Goal: Task Accomplishment & Management: Manage account settings

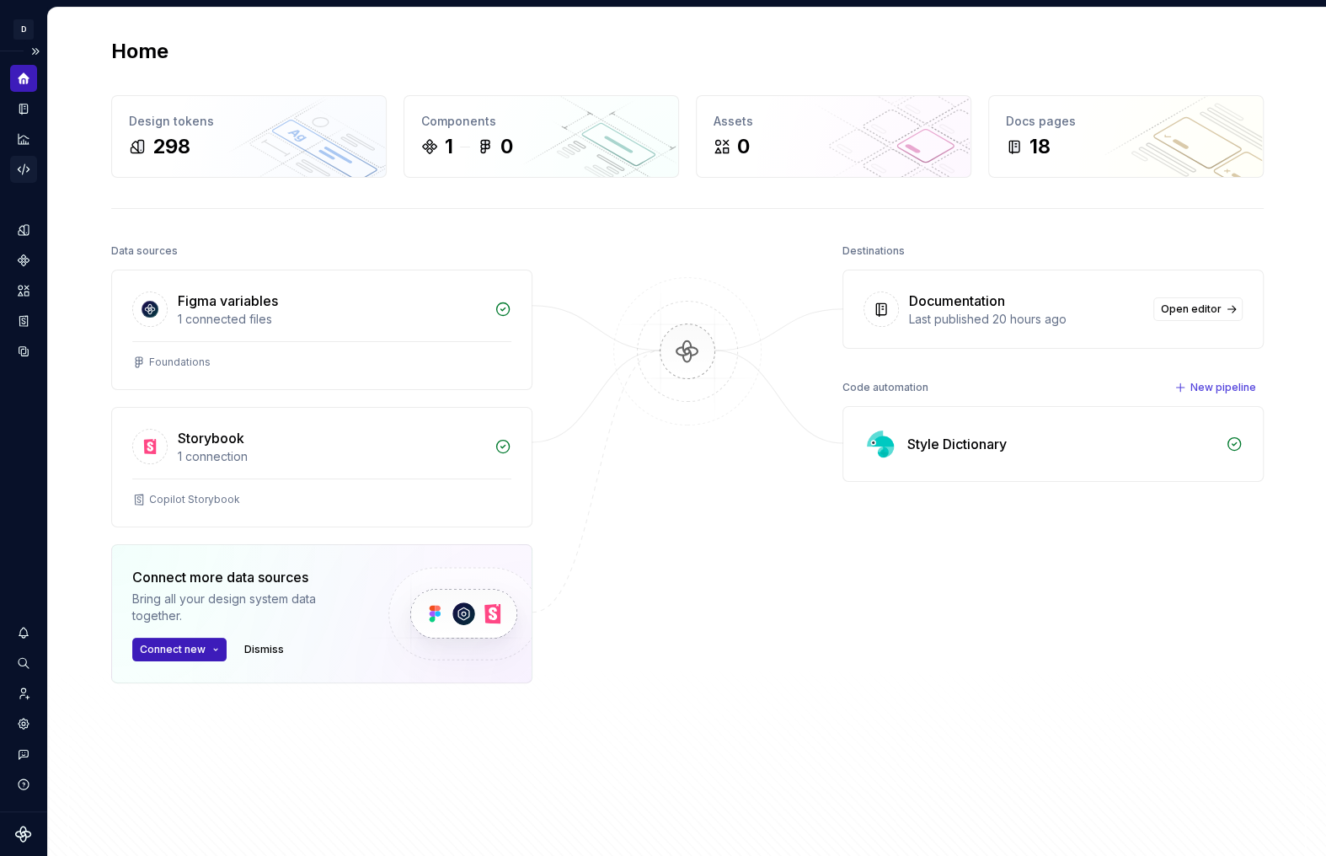
click at [26, 167] on icon "Code automation" at bounding box center [23, 169] width 15 height 15
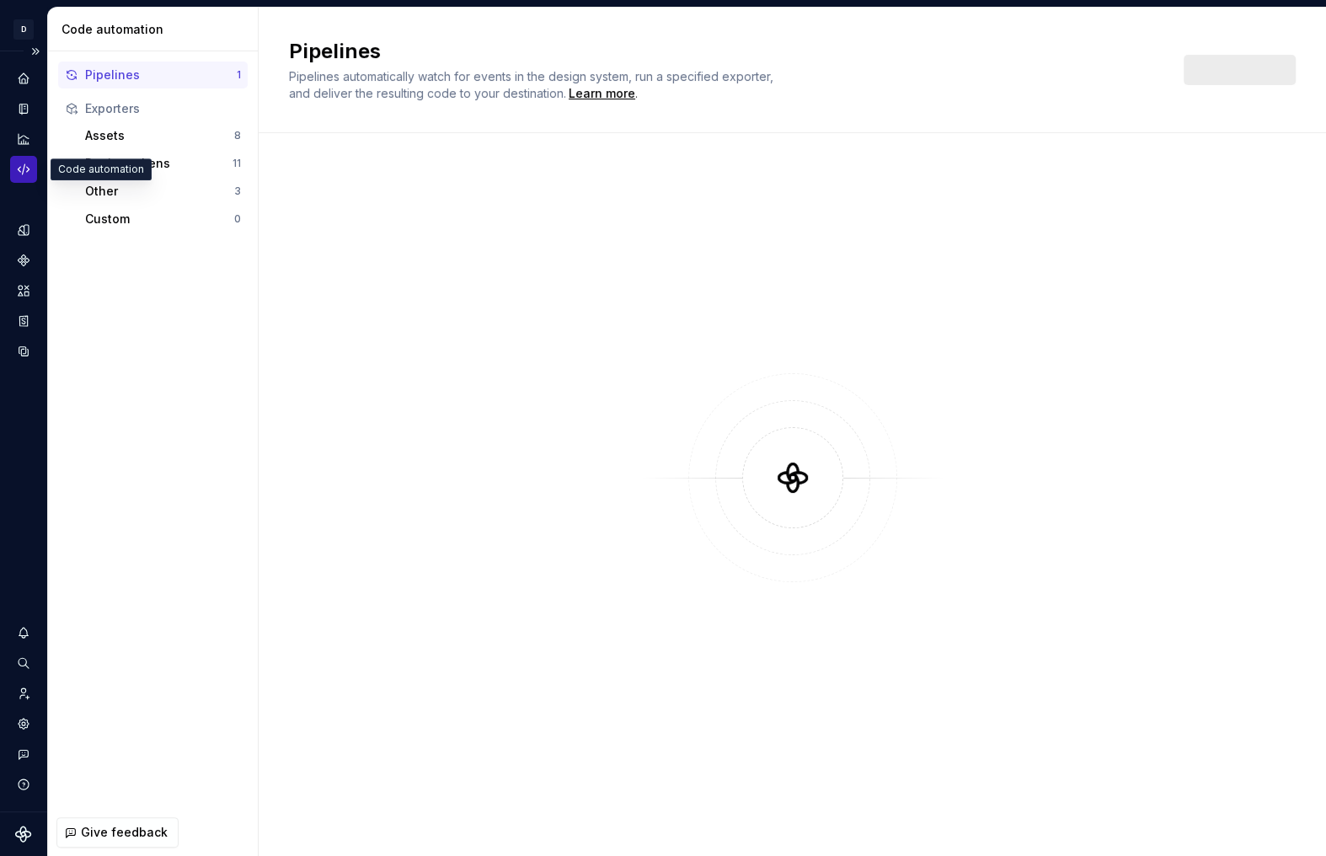
click at [29, 166] on icon "Code automation" at bounding box center [23, 169] width 15 height 15
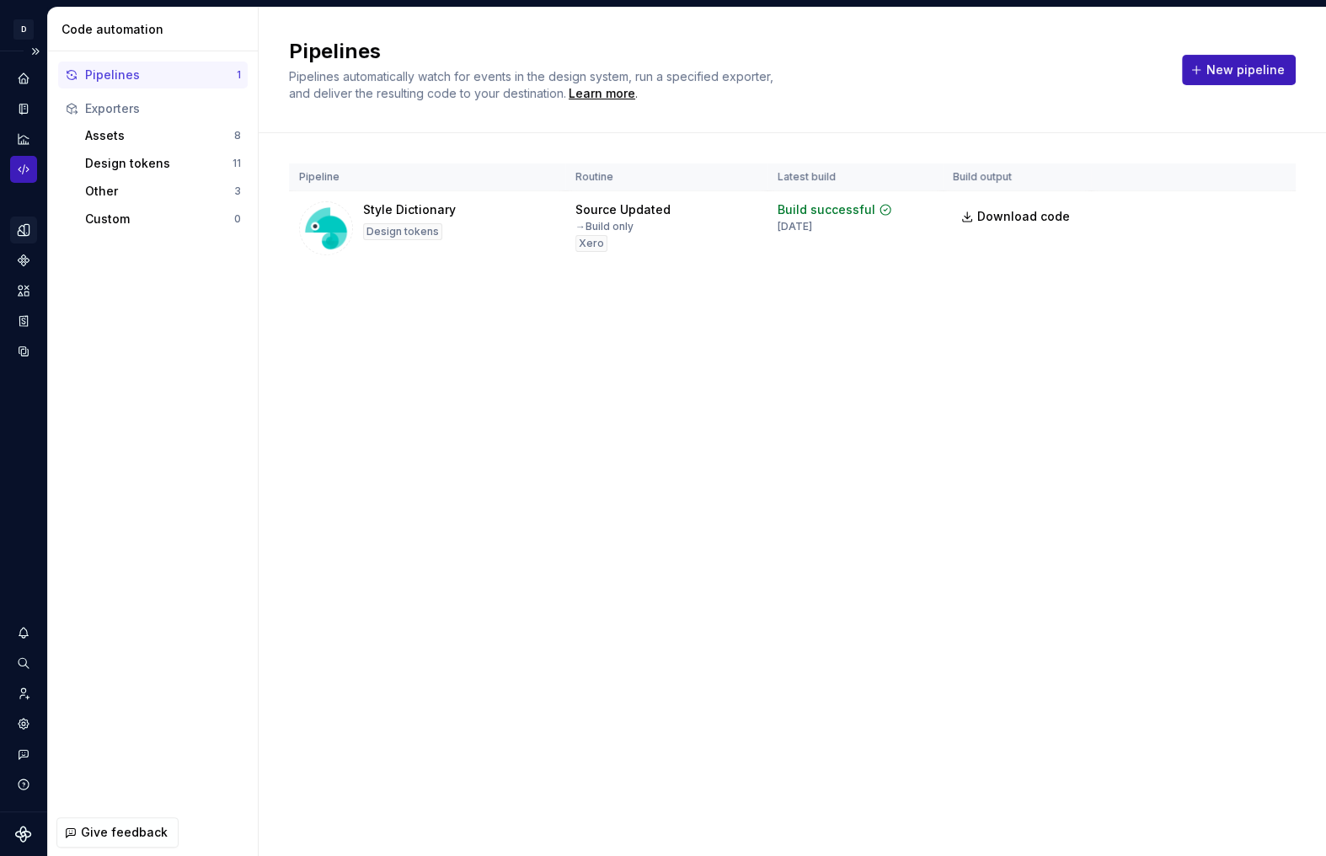
click at [26, 228] on icon "Design tokens" at bounding box center [26, 229] width 5 height 11
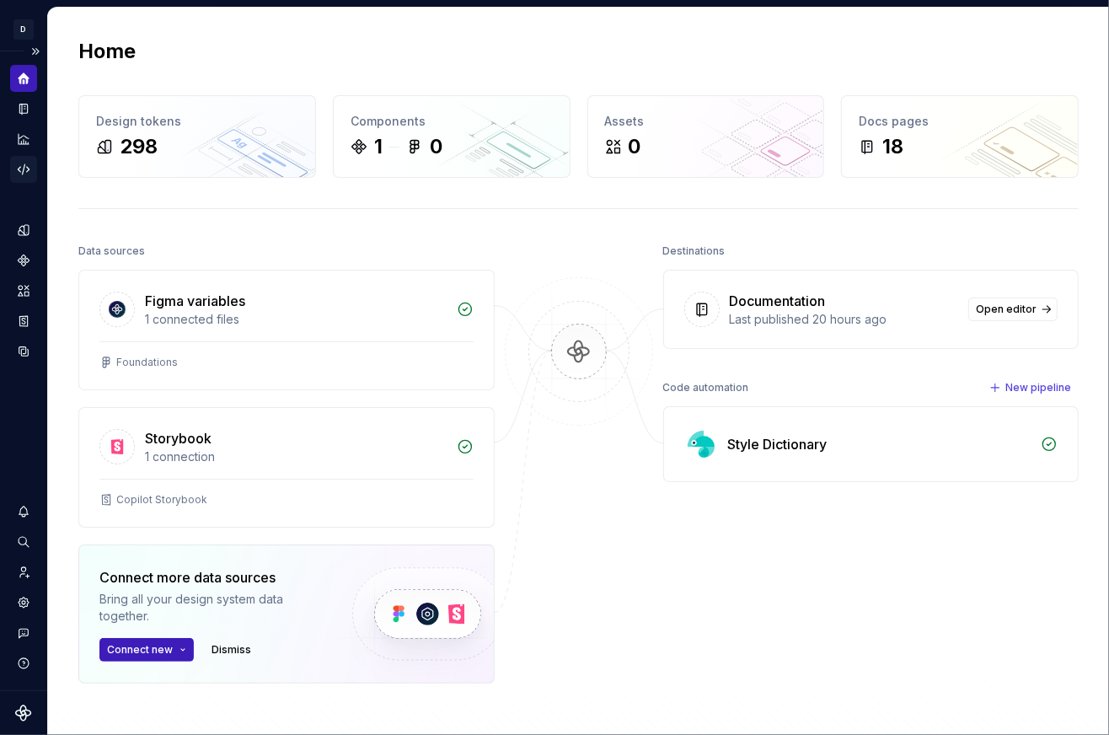
click at [20, 174] on icon "Code automation" at bounding box center [23, 169] width 15 height 15
click at [172, 158] on div "298" at bounding box center [197, 146] width 202 height 27
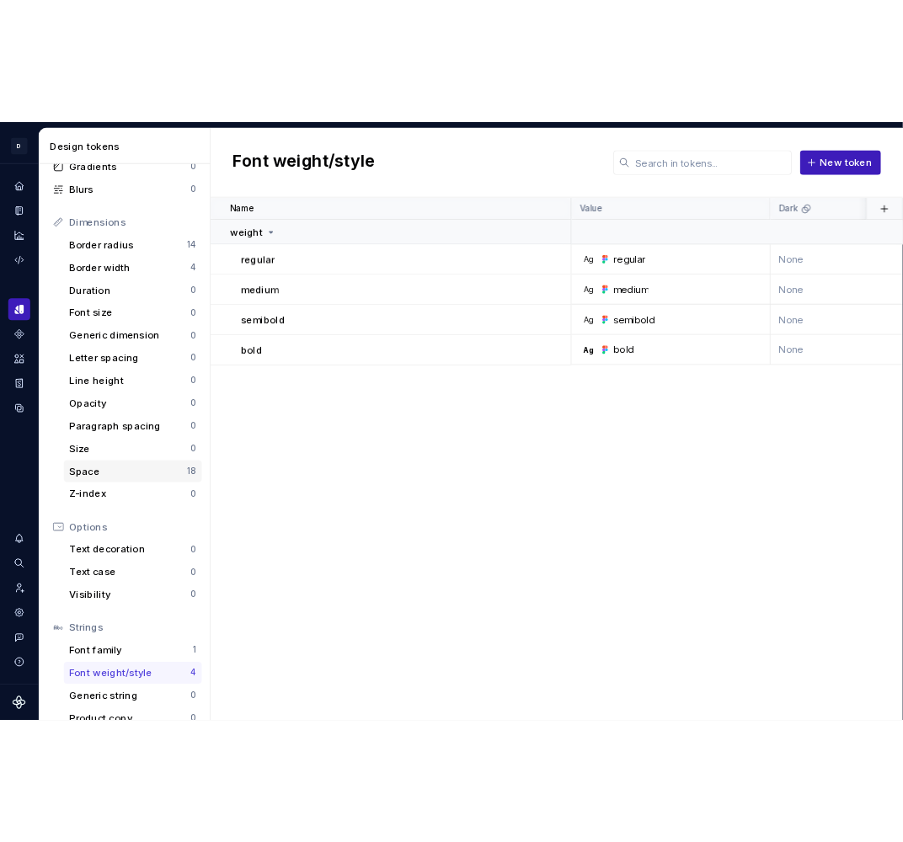
scroll to position [186, 0]
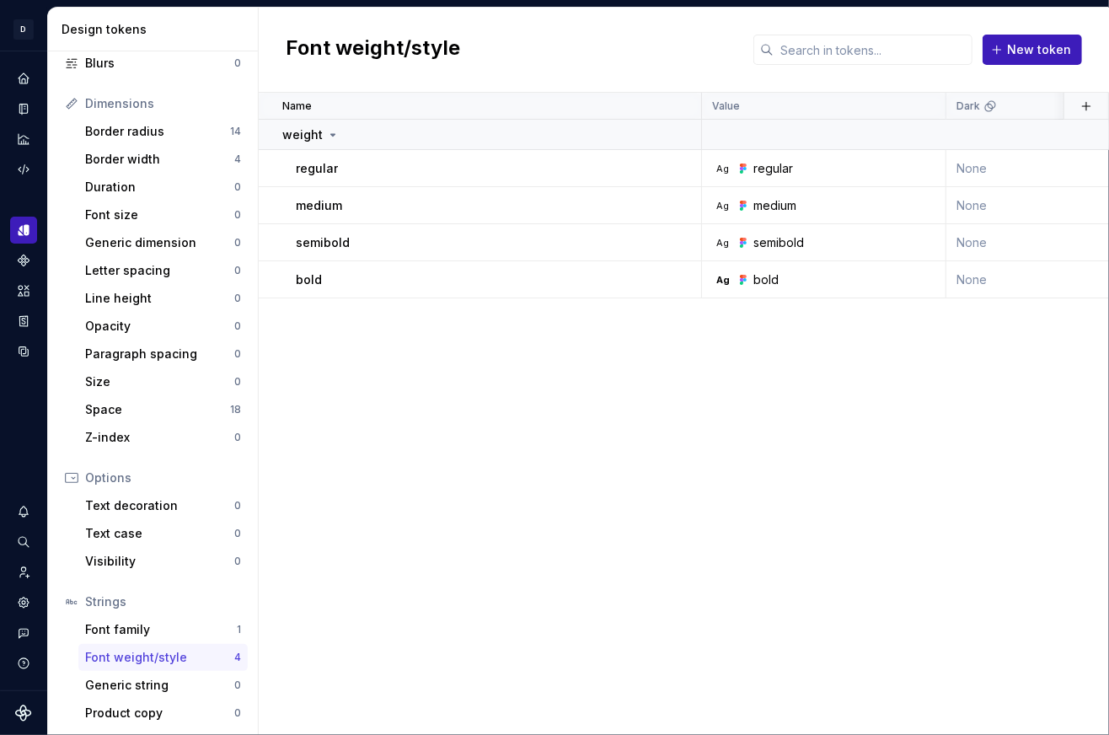
click at [332, 461] on div "Name Value Dark Xero Syntax: Web Light Collection Token set Description Last up…" at bounding box center [684, 414] width 850 height 642
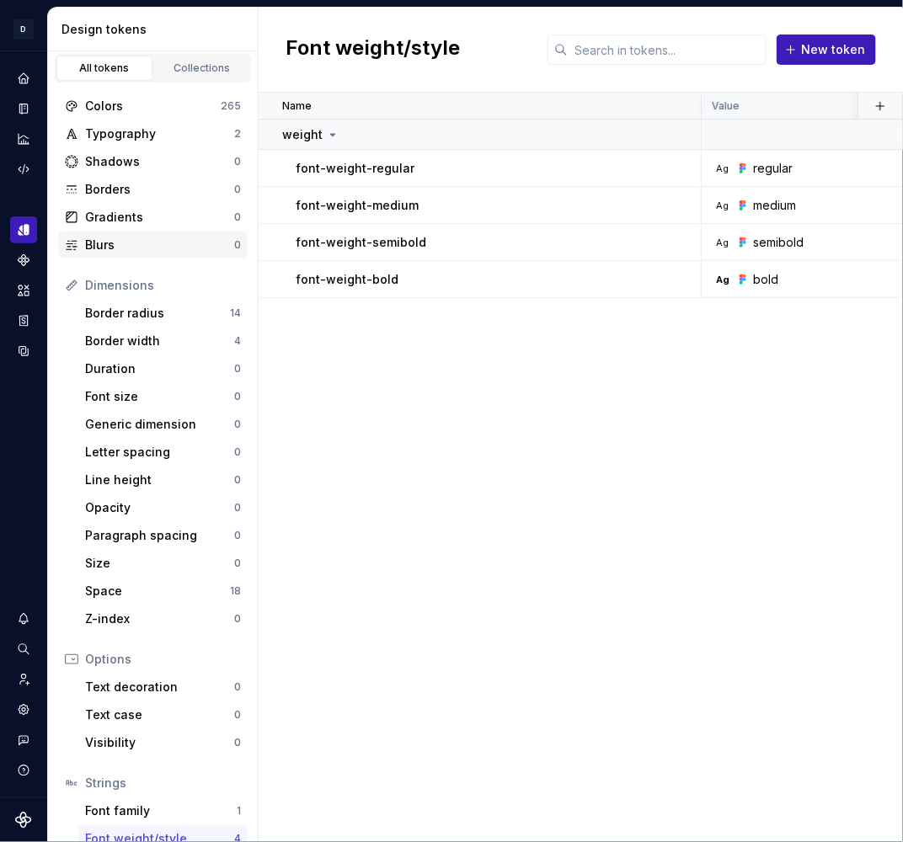
scroll to position [0, 0]
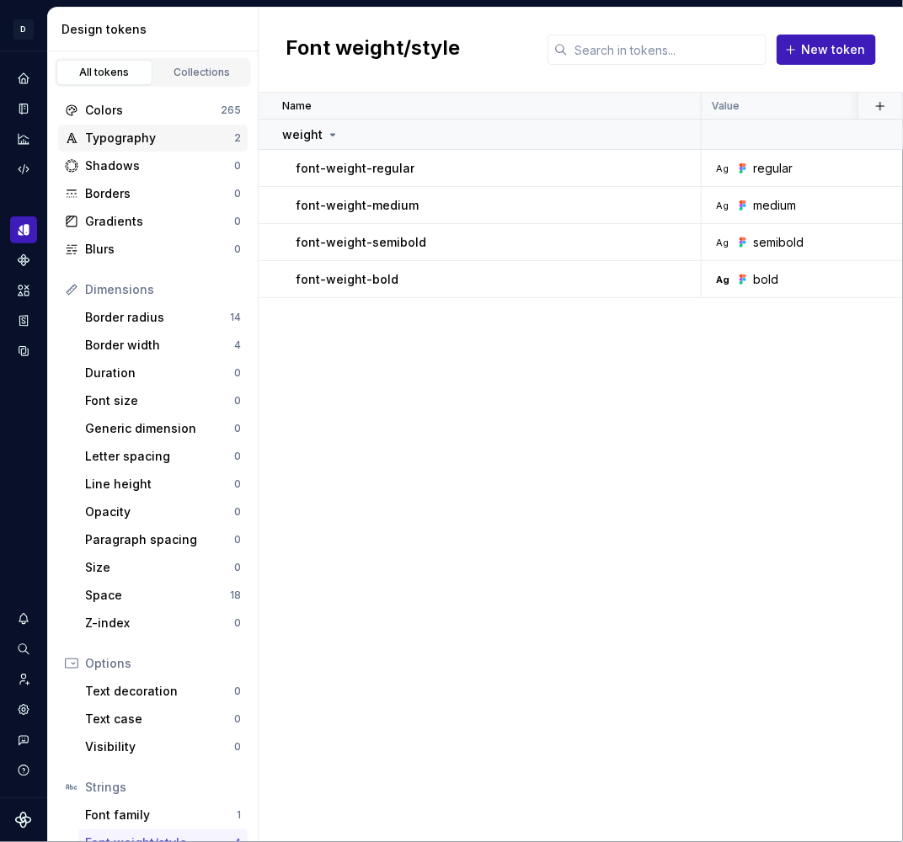
click at [115, 139] on div "Typography" at bounding box center [159, 138] width 149 height 17
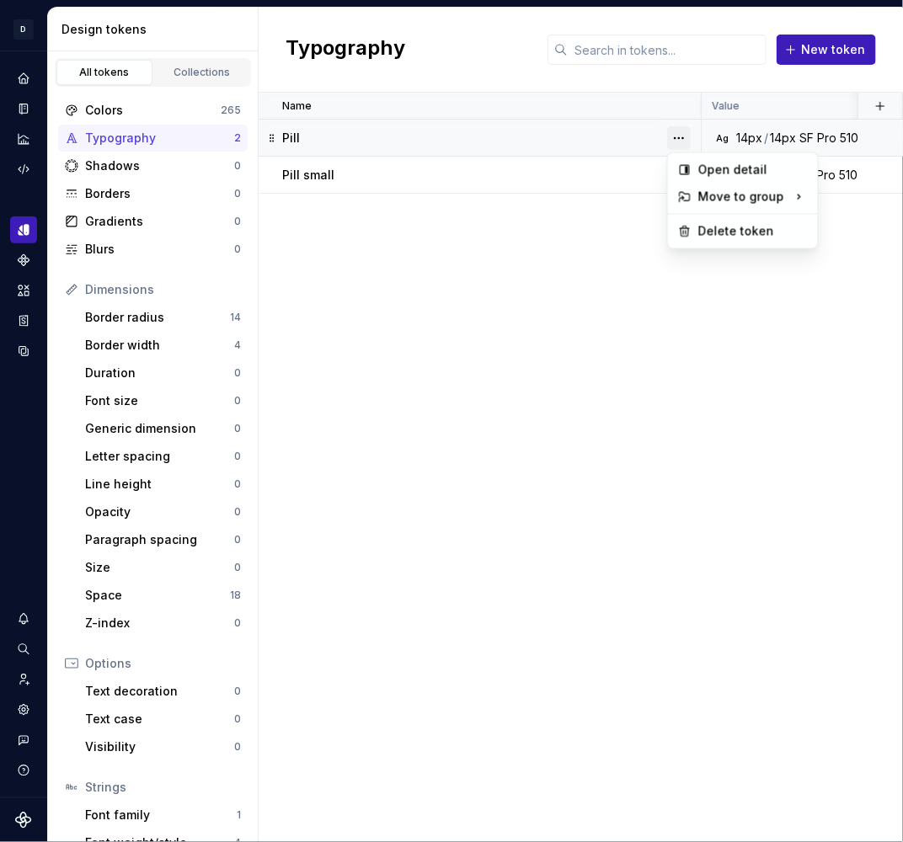
click at [678, 127] on button "button" at bounding box center [679, 138] width 24 height 24
click at [693, 229] on div "Delete token" at bounding box center [742, 231] width 143 height 27
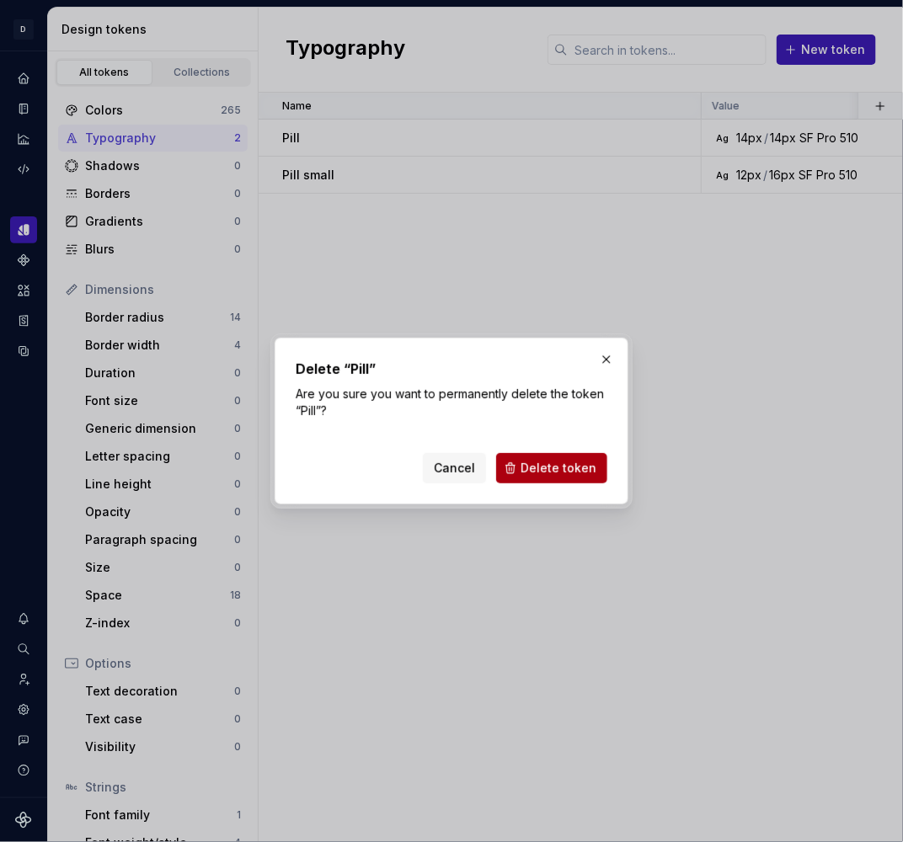
click at [568, 470] on span "Delete token" at bounding box center [559, 468] width 76 height 17
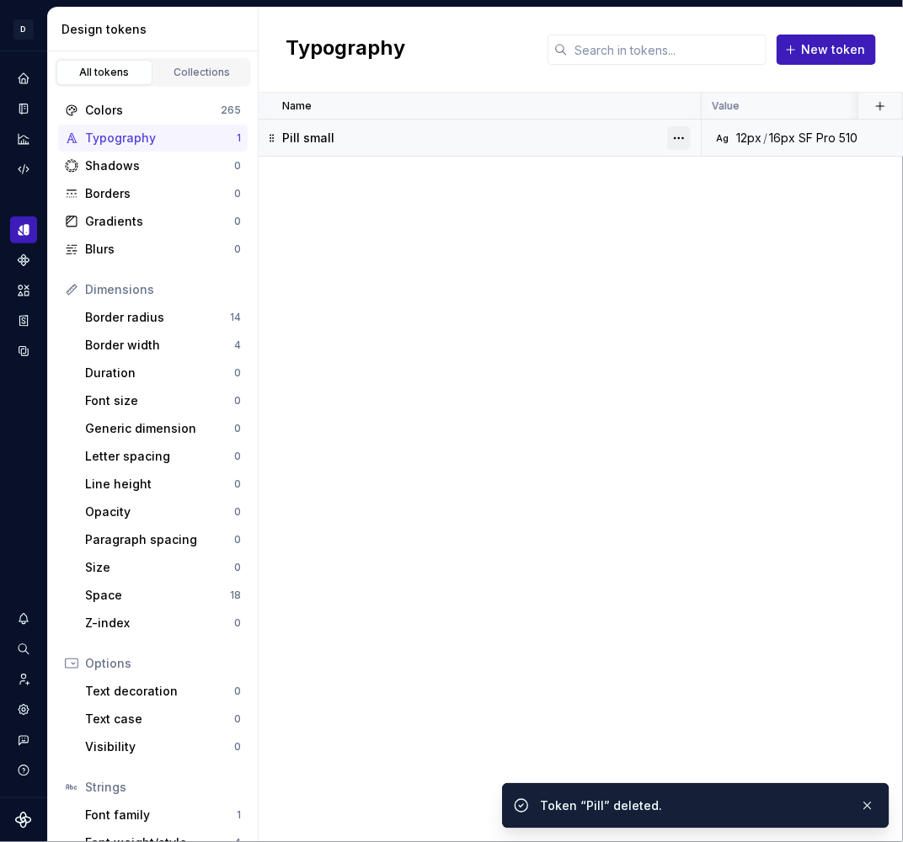
click at [676, 148] on button "button" at bounding box center [679, 138] width 24 height 24
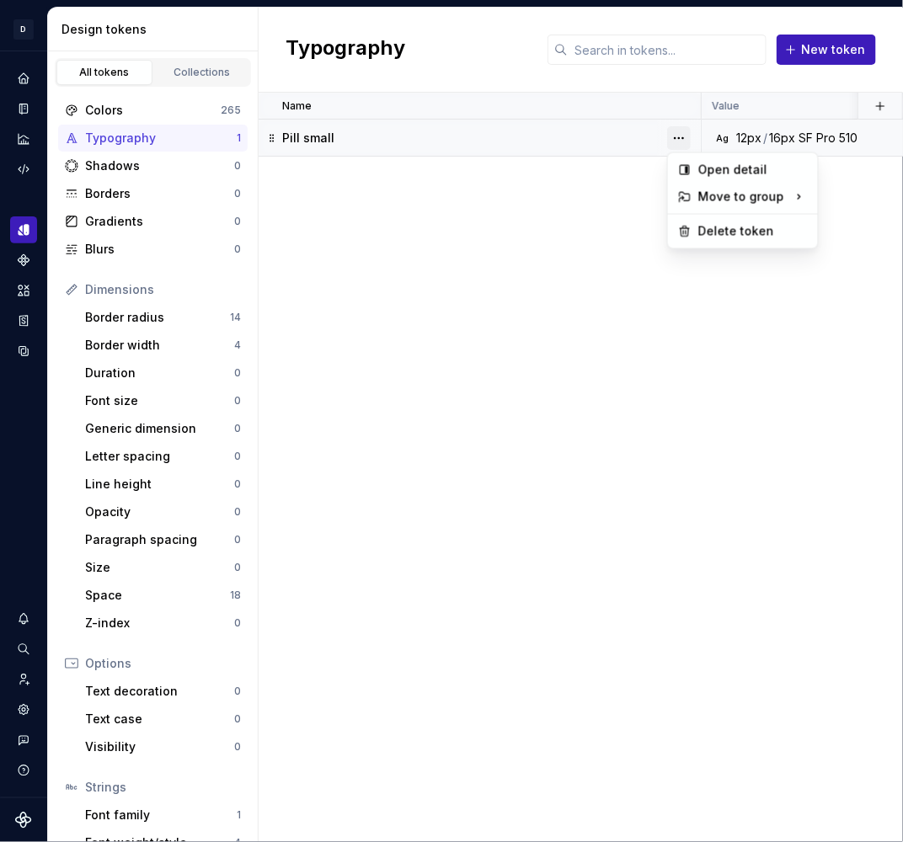
click at [678, 133] on button "button" at bounding box center [679, 138] width 24 height 24
click at [708, 230] on div "Delete token" at bounding box center [753, 231] width 110 height 17
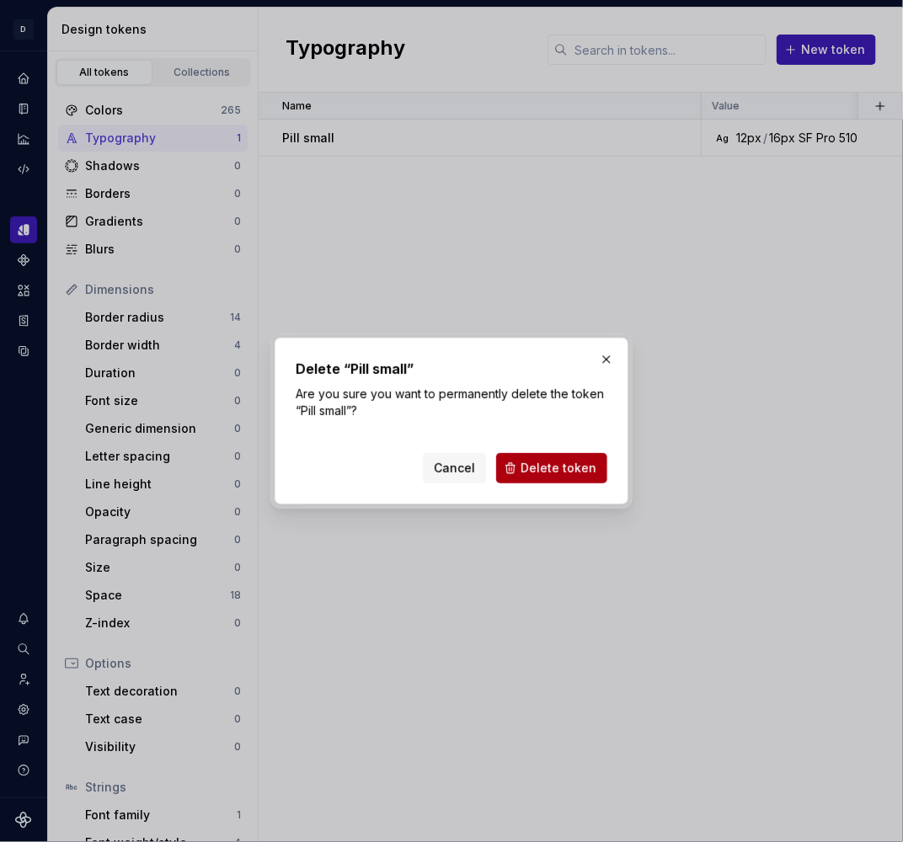
click at [584, 468] on span "Delete token" at bounding box center [559, 468] width 76 height 17
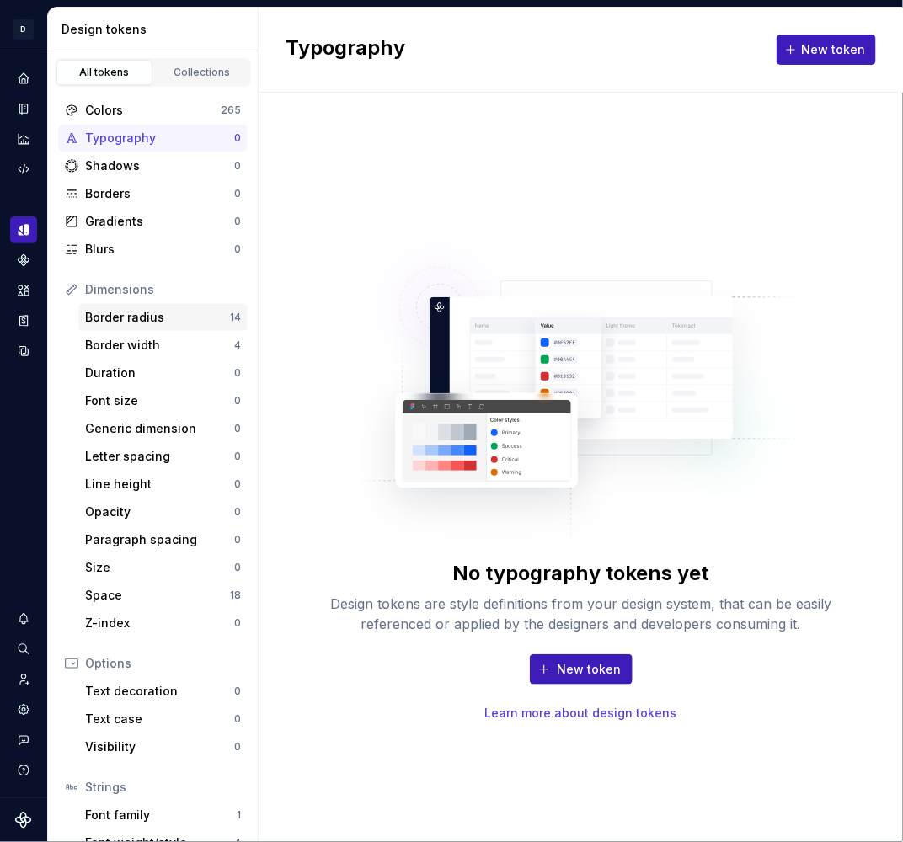
click at [134, 317] on div "Border radius" at bounding box center [157, 317] width 145 height 17
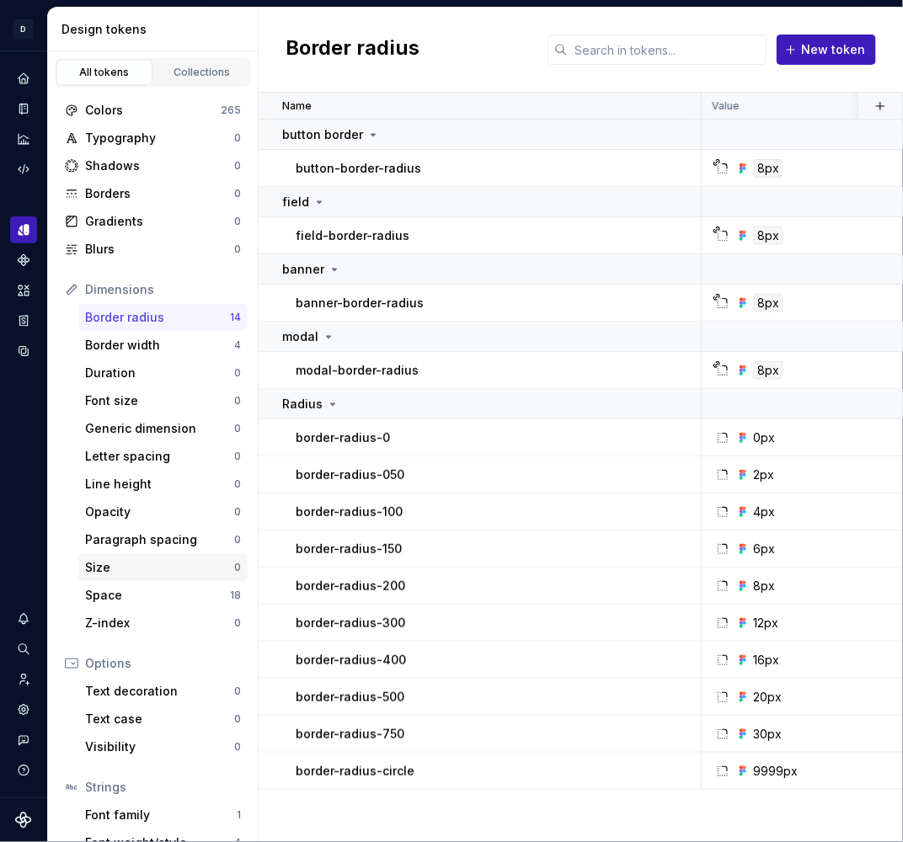
scroll to position [10, 0]
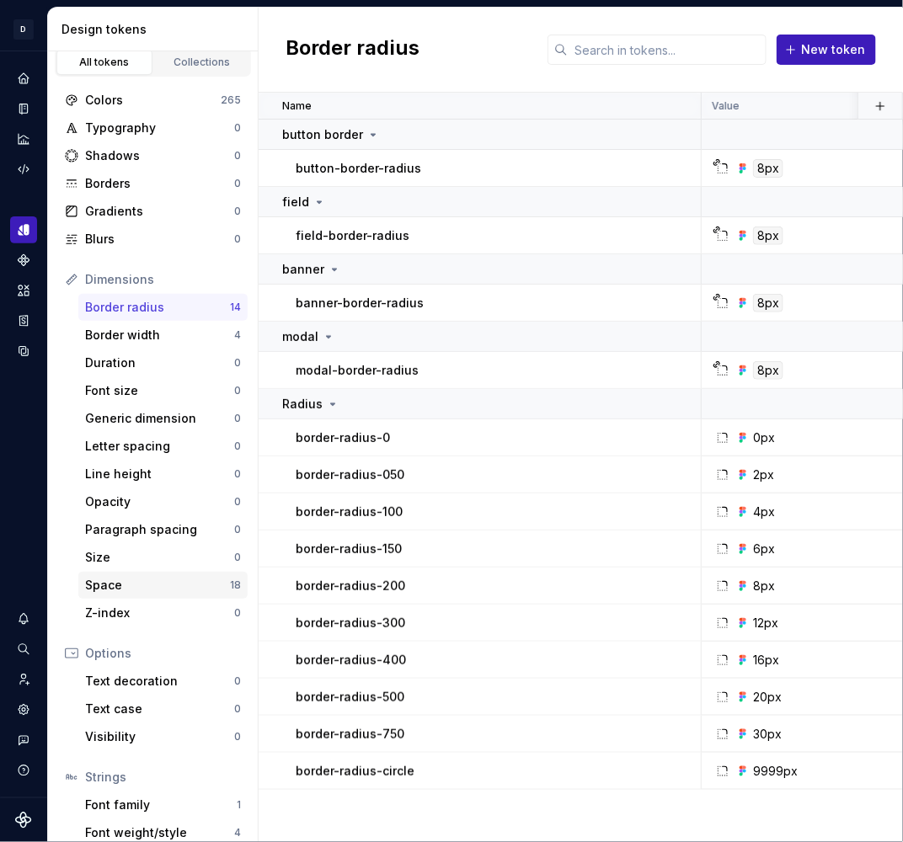
click at [201, 588] on div "Space" at bounding box center [157, 585] width 145 height 17
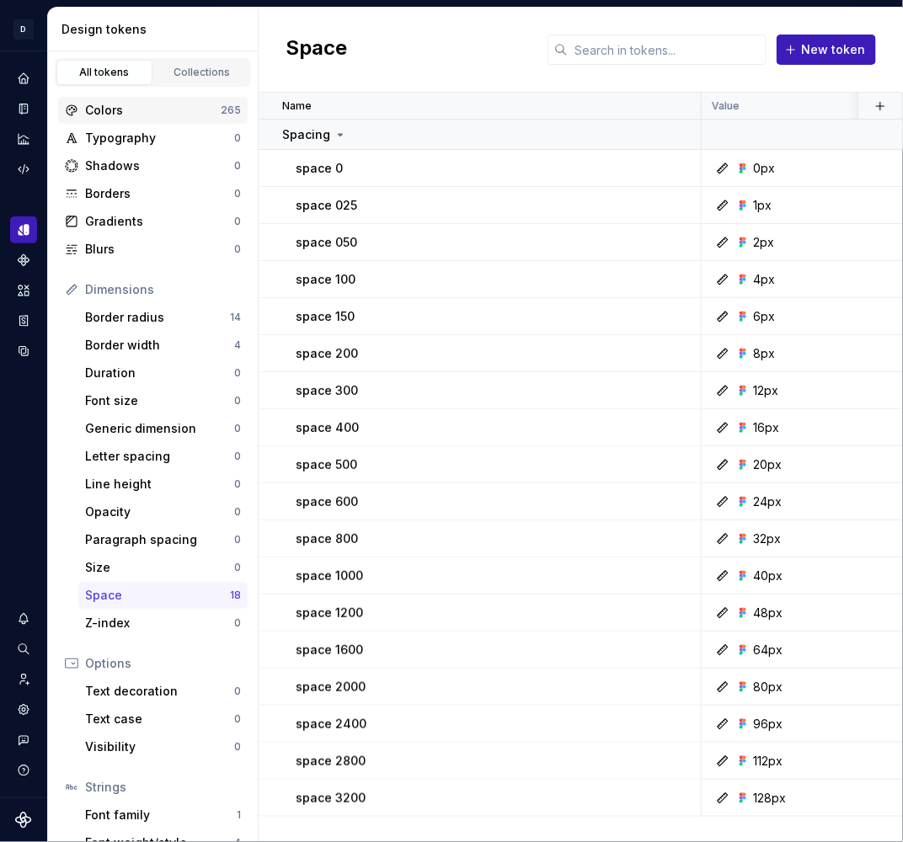
click at [163, 110] on div "Colors" at bounding box center [153, 110] width 136 height 17
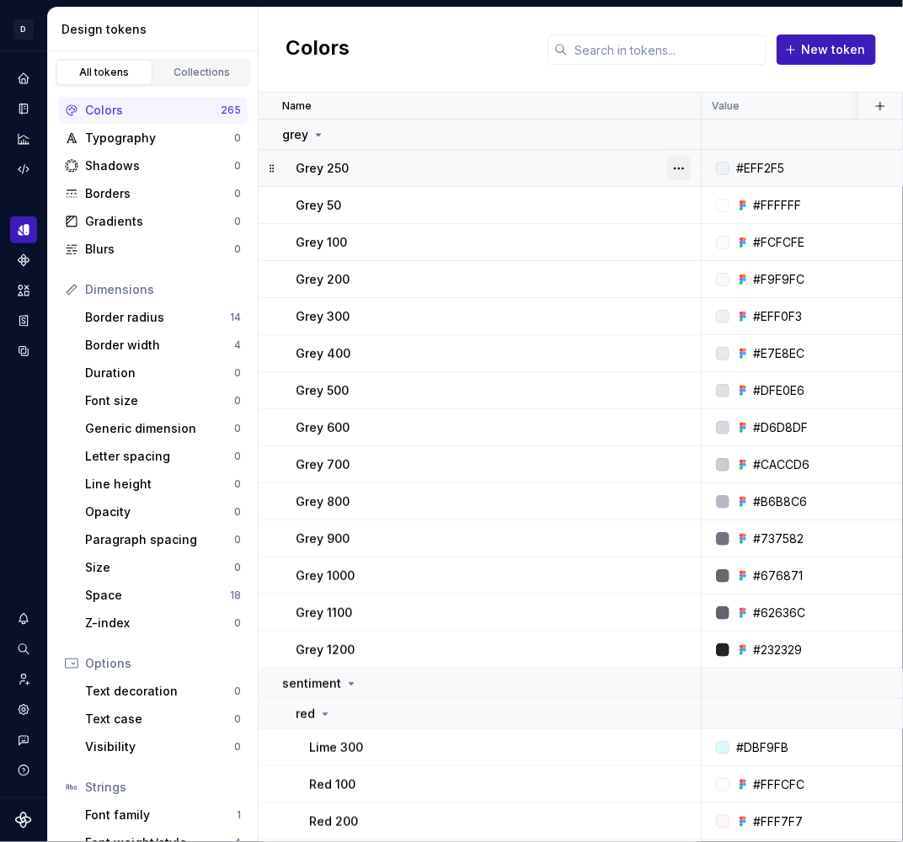
click at [682, 167] on button "button" at bounding box center [679, 169] width 24 height 24
click at [709, 257] on div "Delete token" at bounding box center [753, 262] width 110 height 17
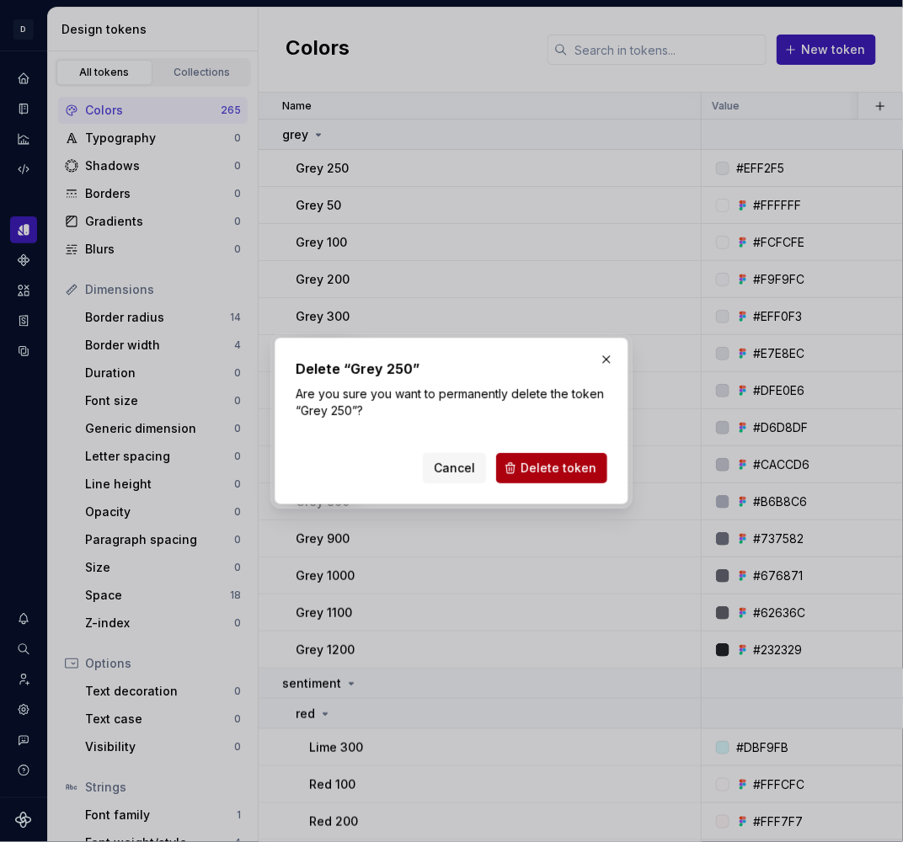
click at [540, 472] on span "Delete token" at bounding box center [559, 468] width 76 height 17
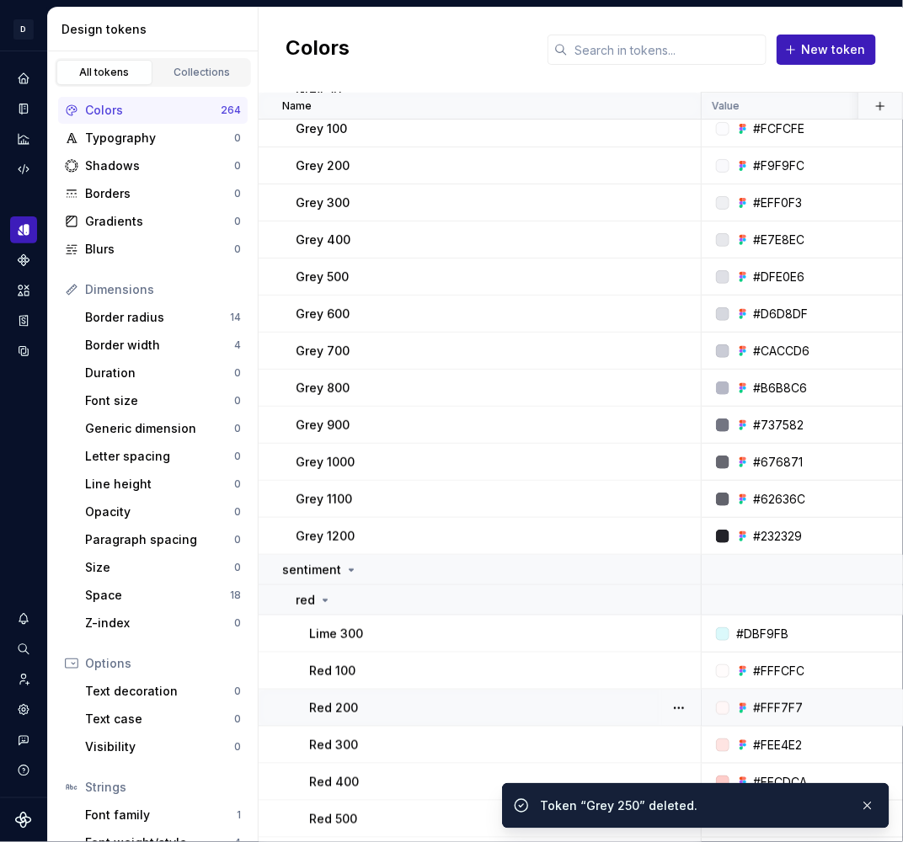
scroll to position [291, 0]
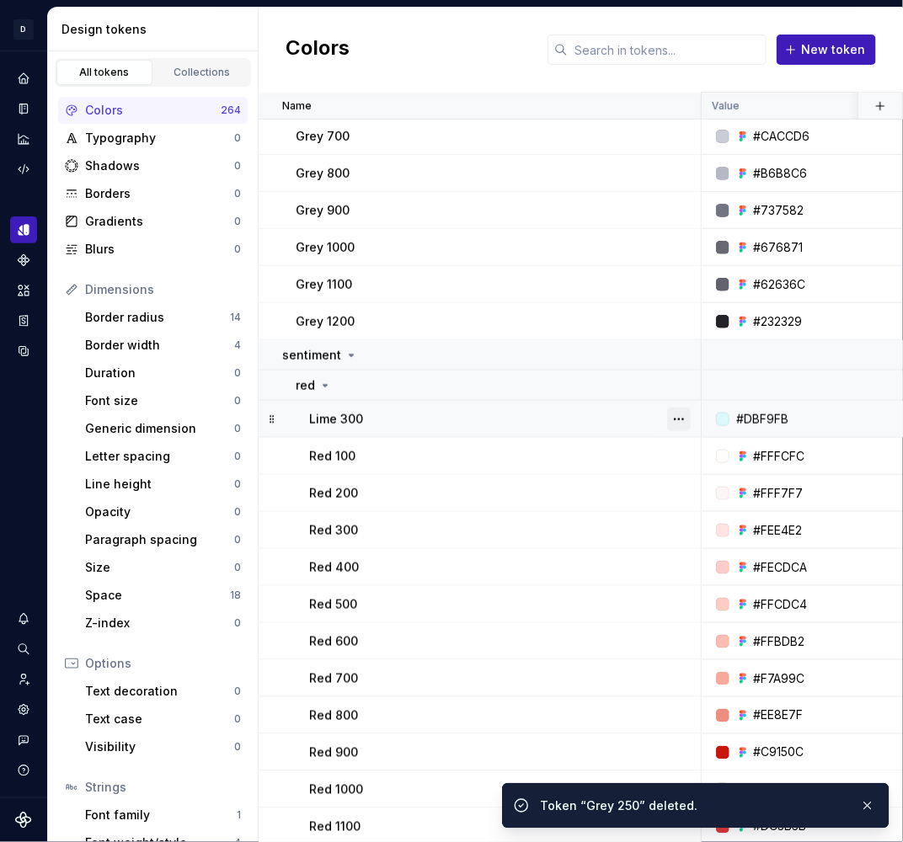
click at [677, 420] on button "button" at bounding box center [679, 420] width 24 height 24
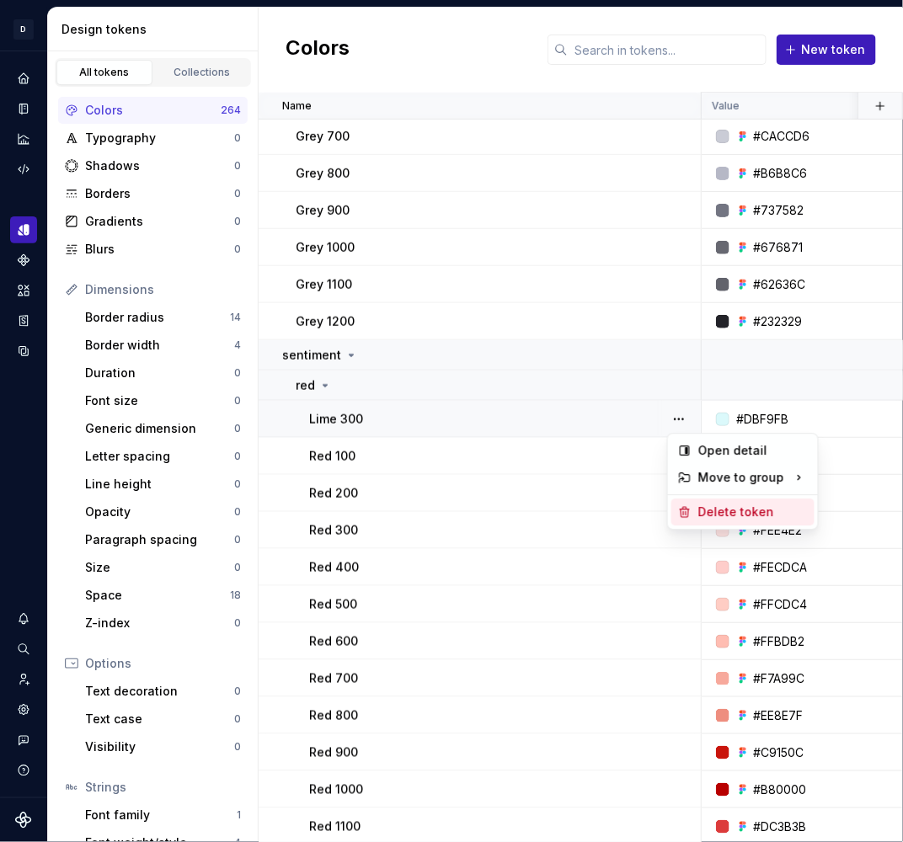
click at [700, 515] on div "Delete token" at bounding box center [753, 512] width 110 height 17
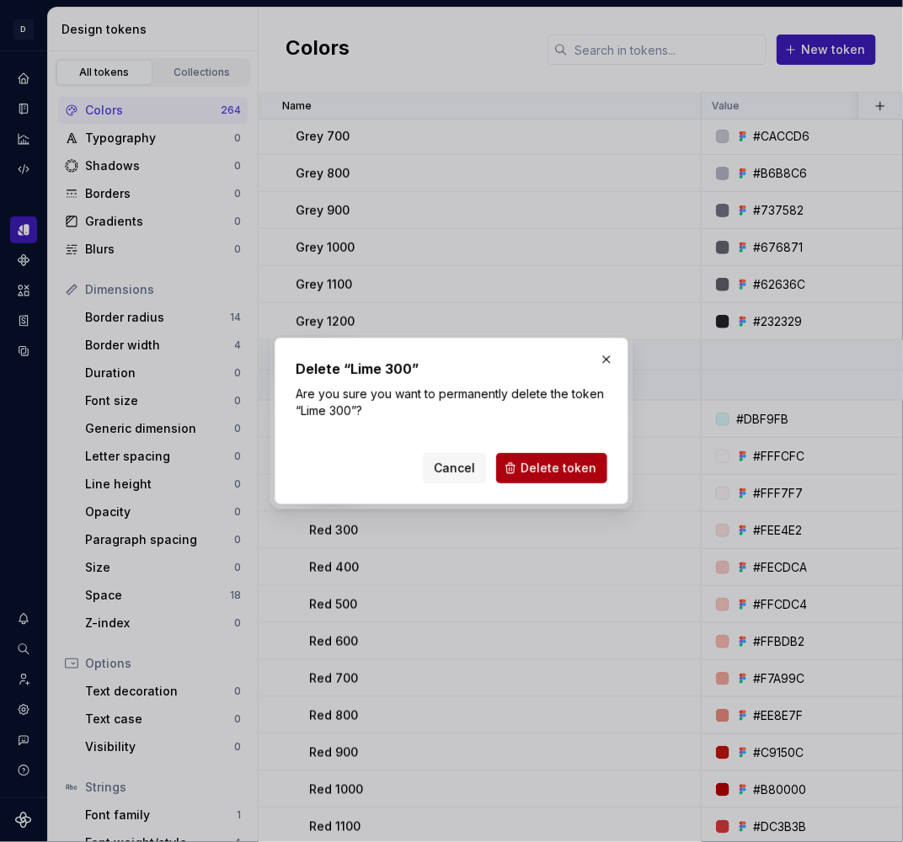
click at [561, 460] on span "Delete token" at bounding box center [559, 468] width 76 height 17
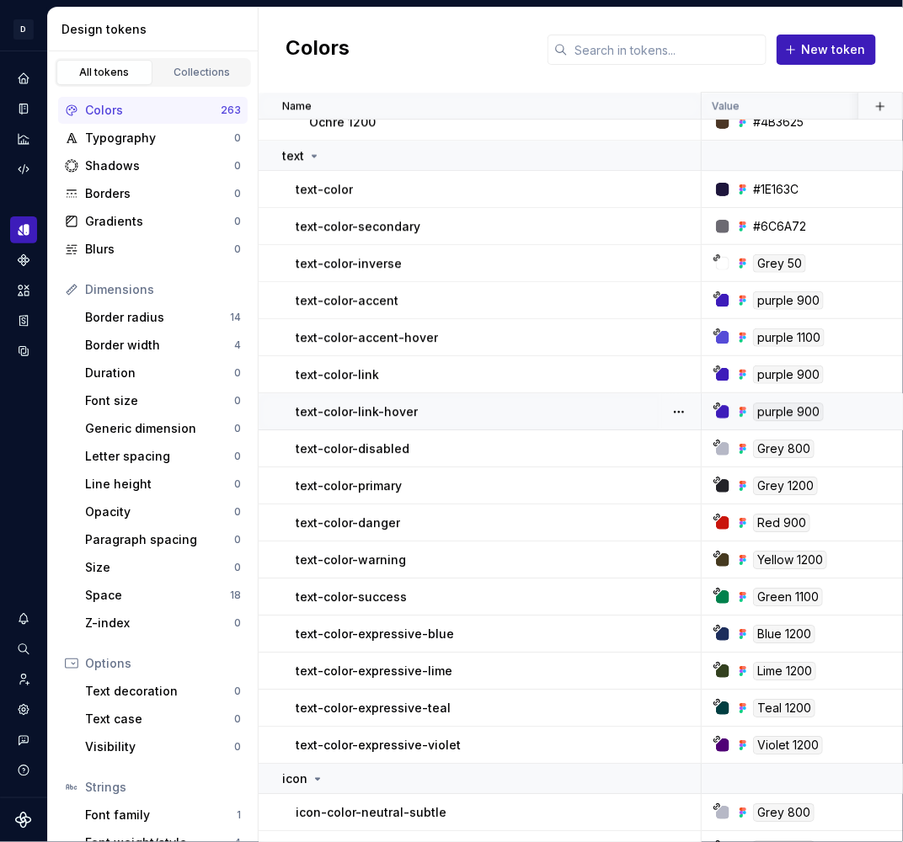
scroll to position [6789, 0]
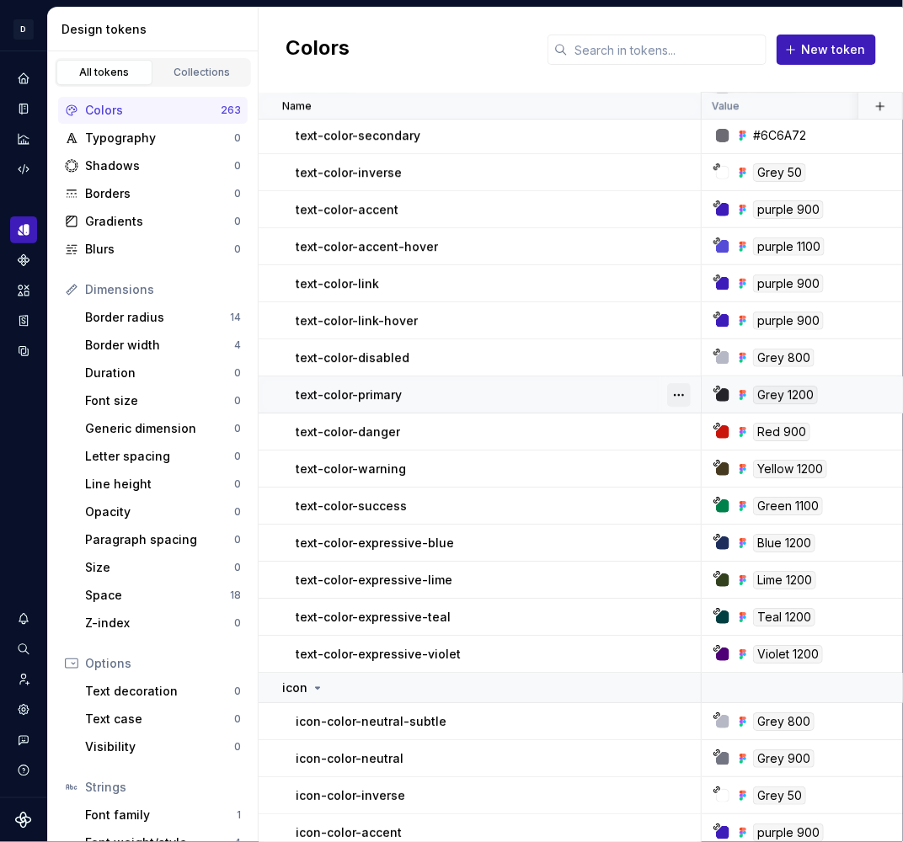
click at [676, 395] on button "button" at bounding box center [679, 395] width 24 height 24
click at [441, 404] on html "D Copilot D Design system data Design tokens All tokens Collections Colors 263 …" at bounding box center [451, 421] width 903 height 842
click at [675, 399] on button "button" at bounding box center [679, 395] width 24 height 24
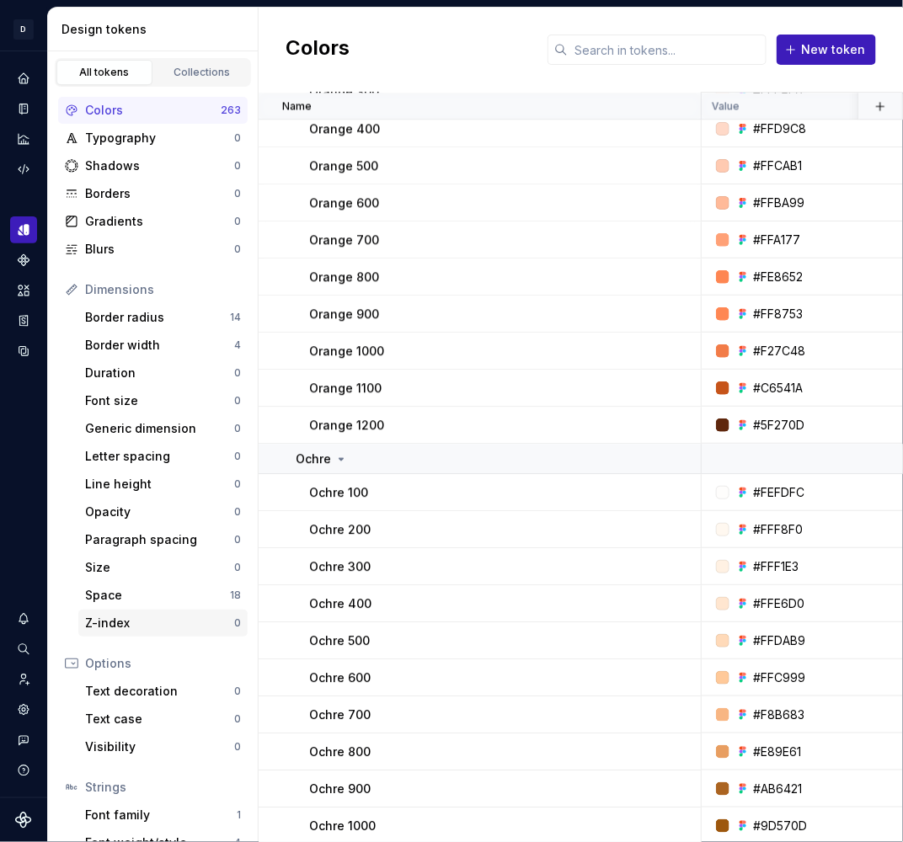
scroll to position [6529, 0]
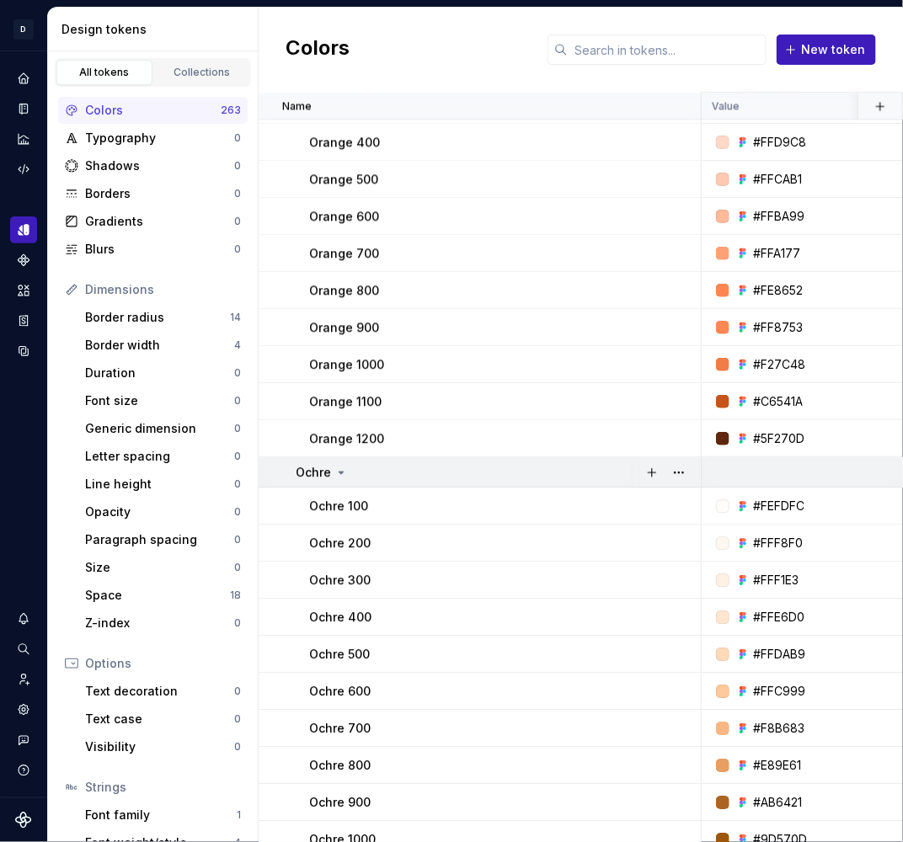
click at [339, 472] on icon at bounding box center [341, 473] width 4 height 2
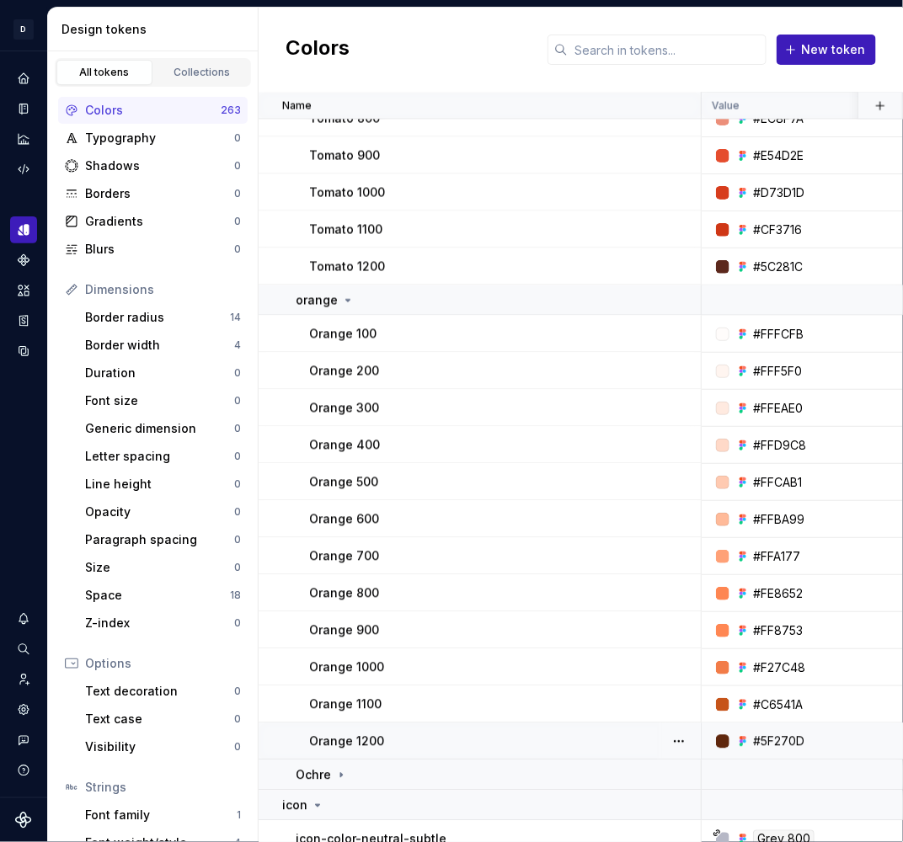
scroll to position [6175, 0]
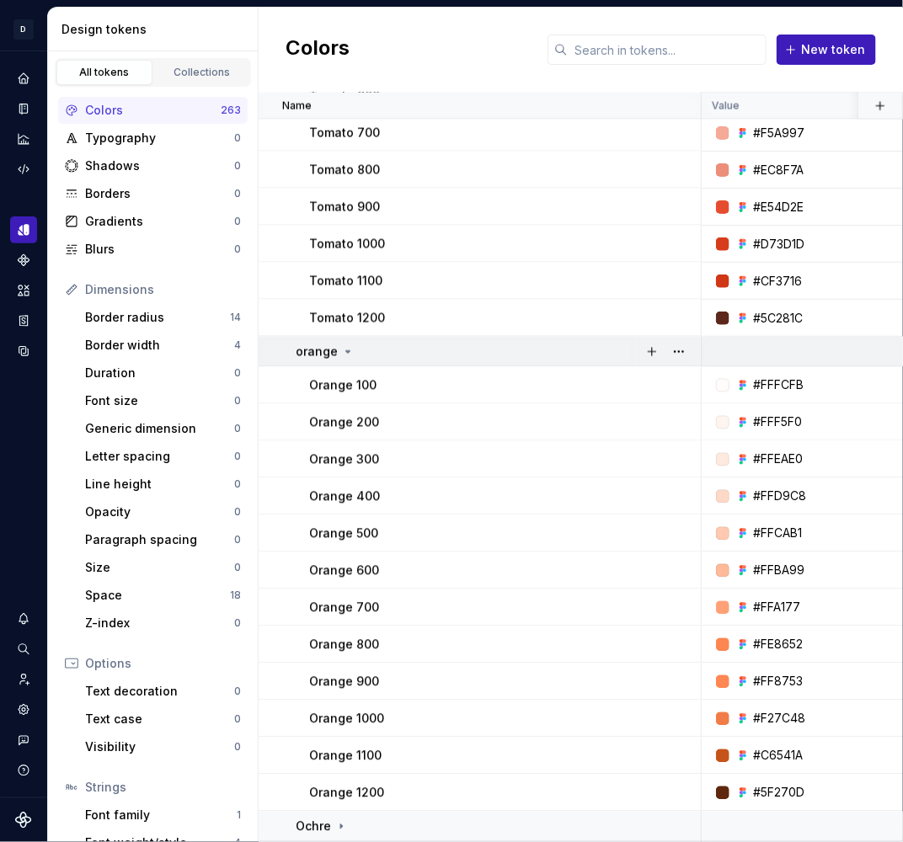
click at [346, 351] on icon at bounding box center [348, 352] width 4 height 2
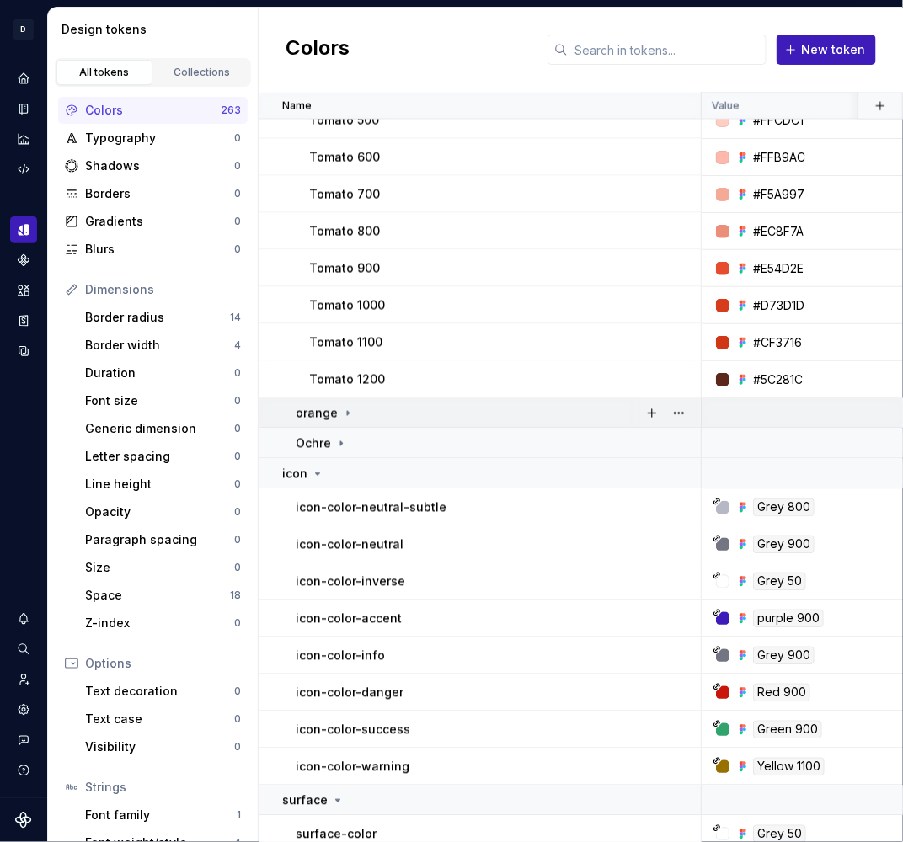
scroll to position [5853, 0]
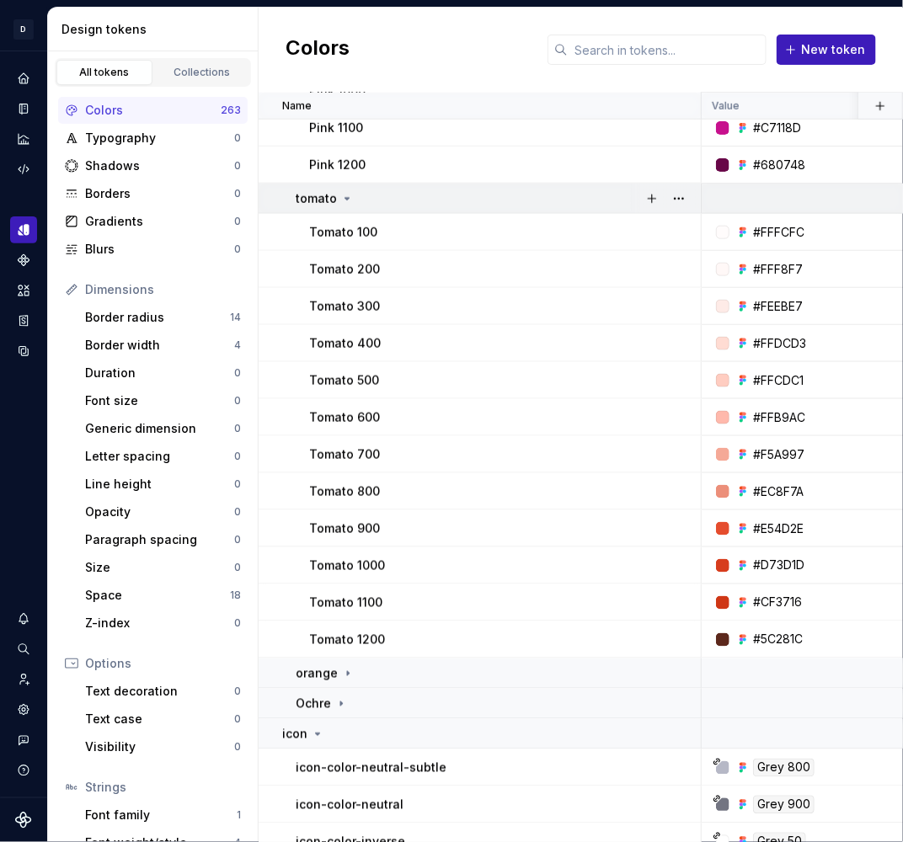
click at [340, 196] on icon at bounding box center [346, 198] width 13 height 13
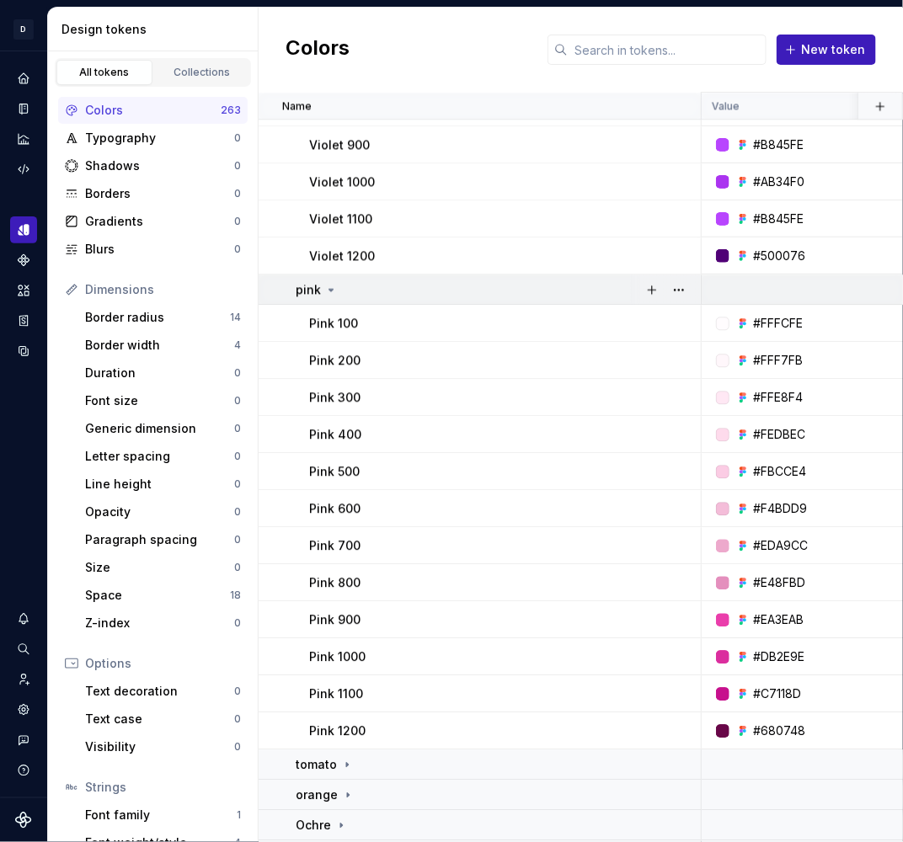
click at [326, 291] on icon at bounding box center [330, 289] width 13 height 13
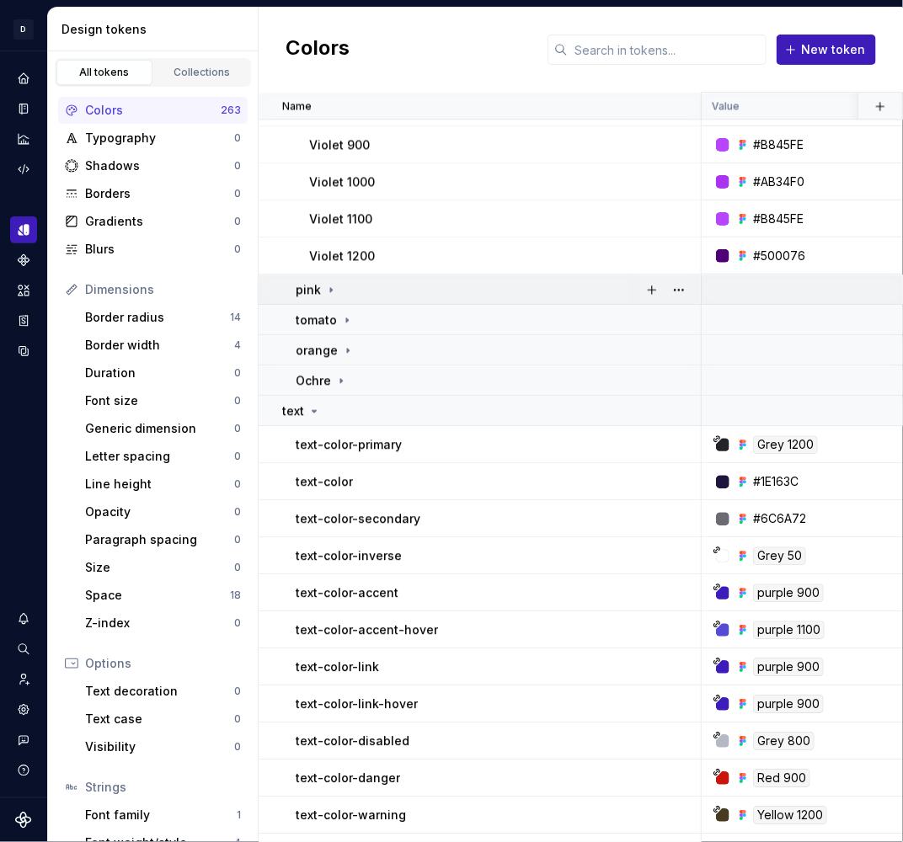
scroll to position [4217, 0]
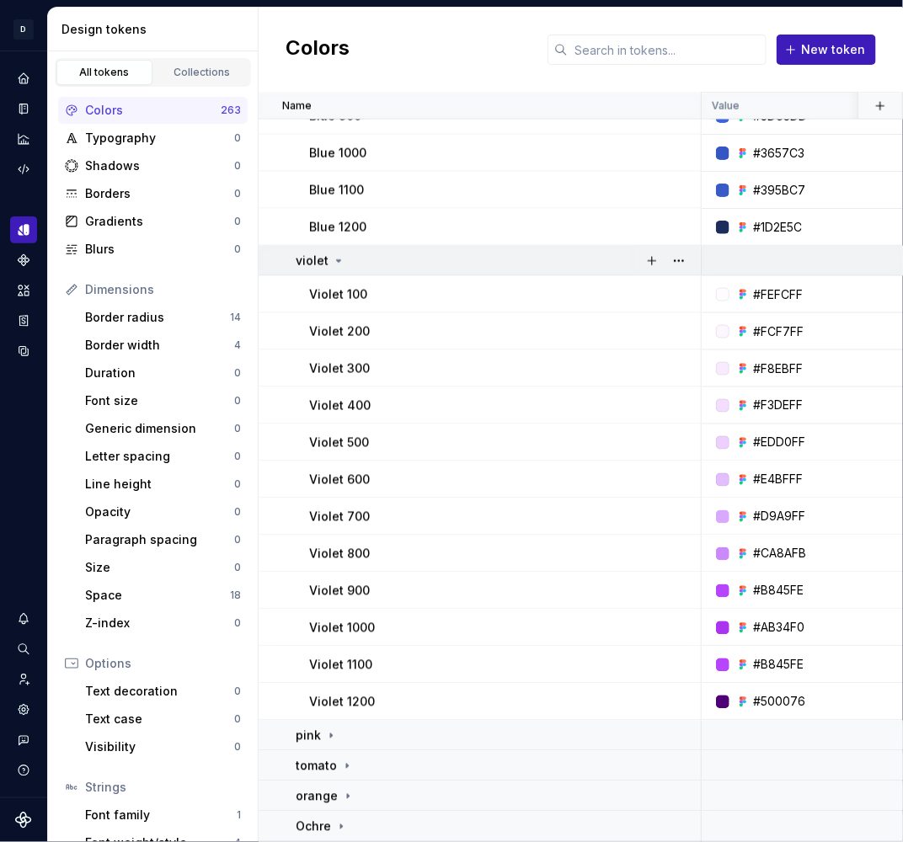
click at [333, 264] on icon at bounding box center [338, 260] width 13 height 13
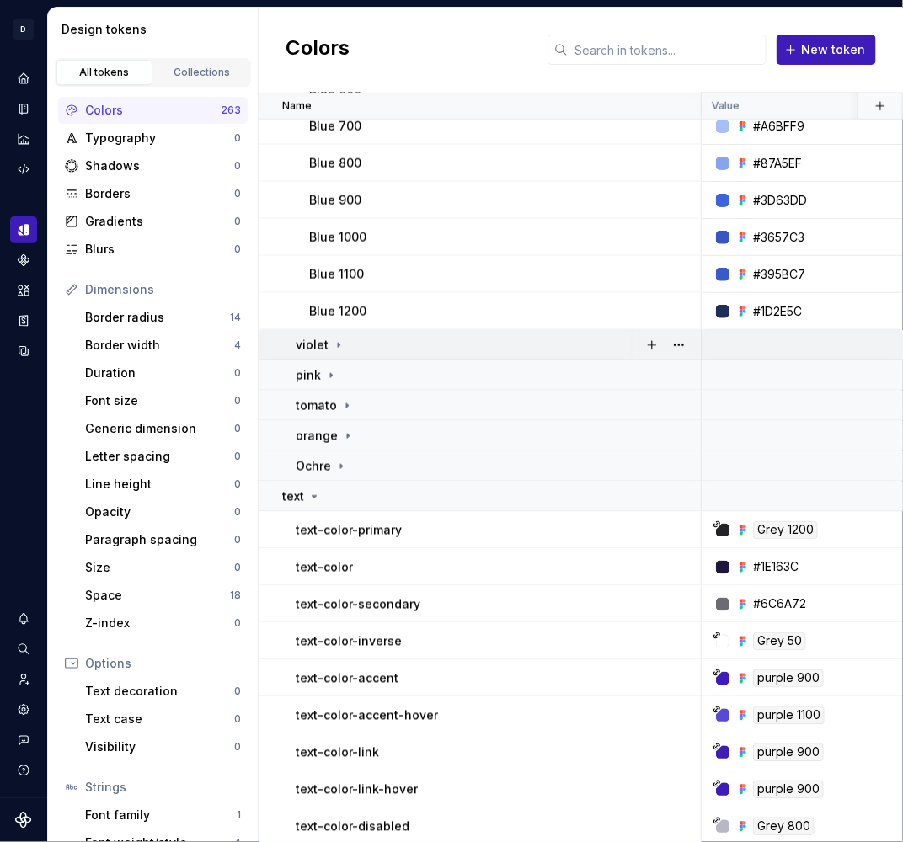
scroll to position [3781, 0]
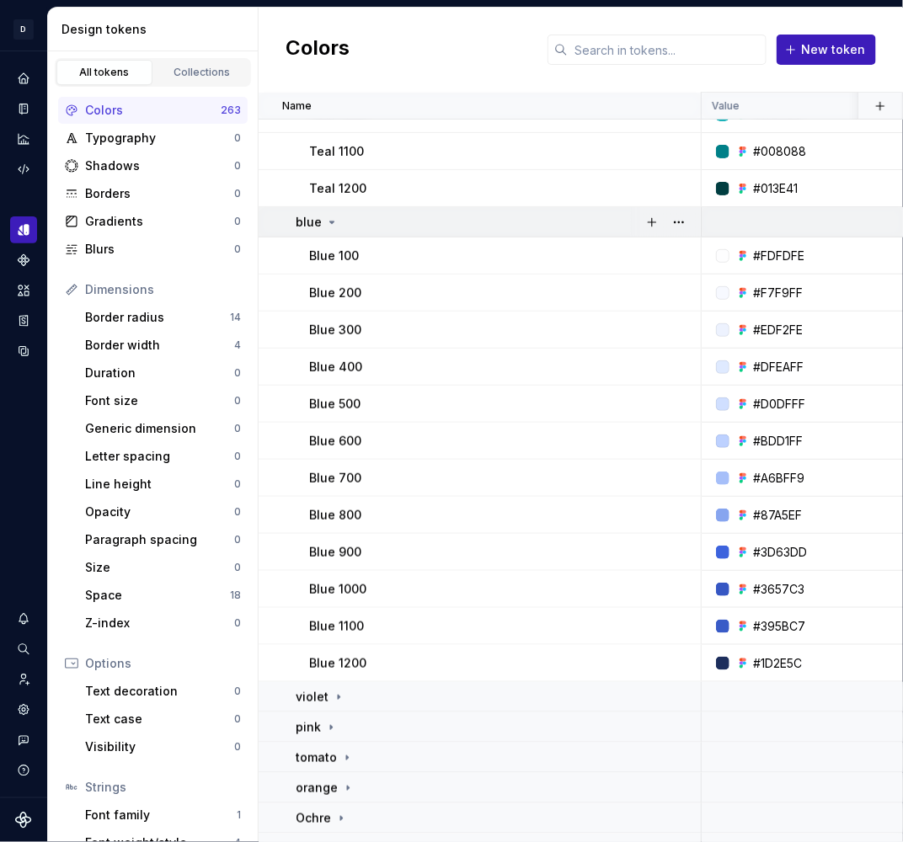
click at [327, 222] on icon at bounding box center [331, 222] width 13 height 13
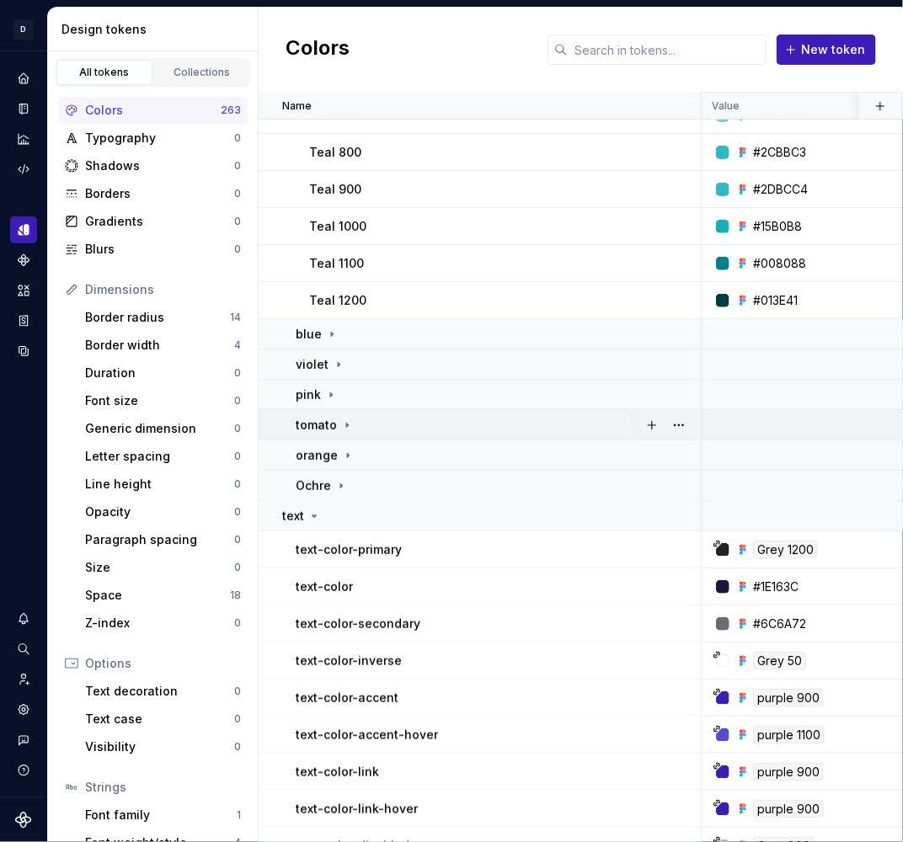
scroll to position [3686, 0]
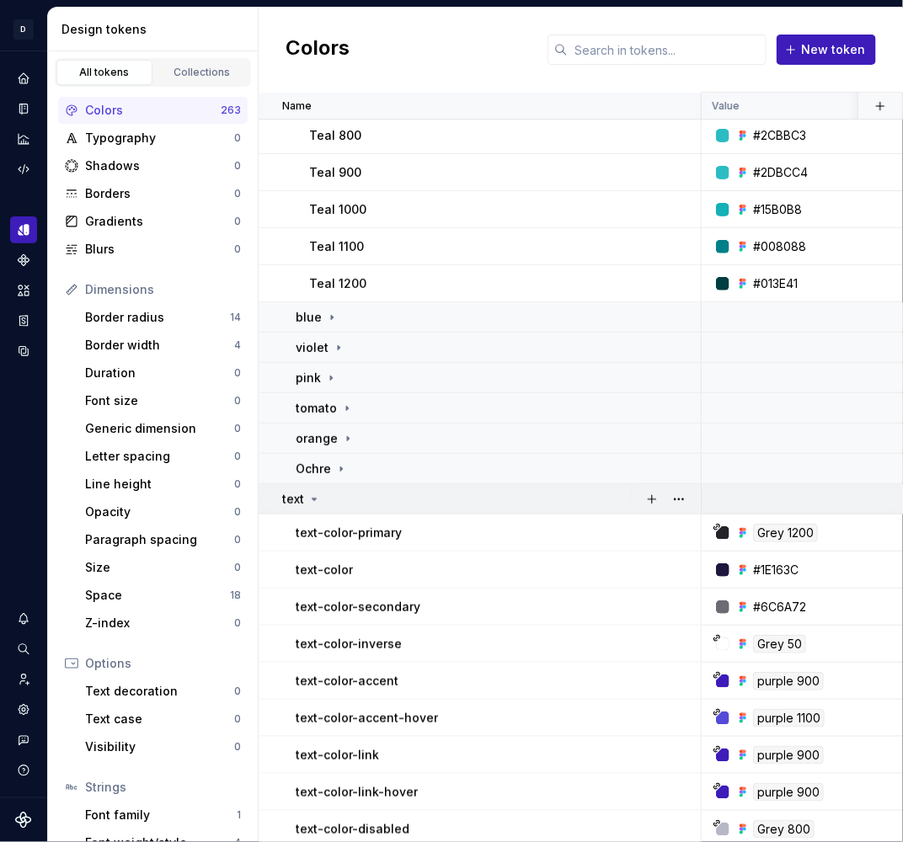
click at [308, 499] on icon at bounding box center [313, 499] width 13 height 13
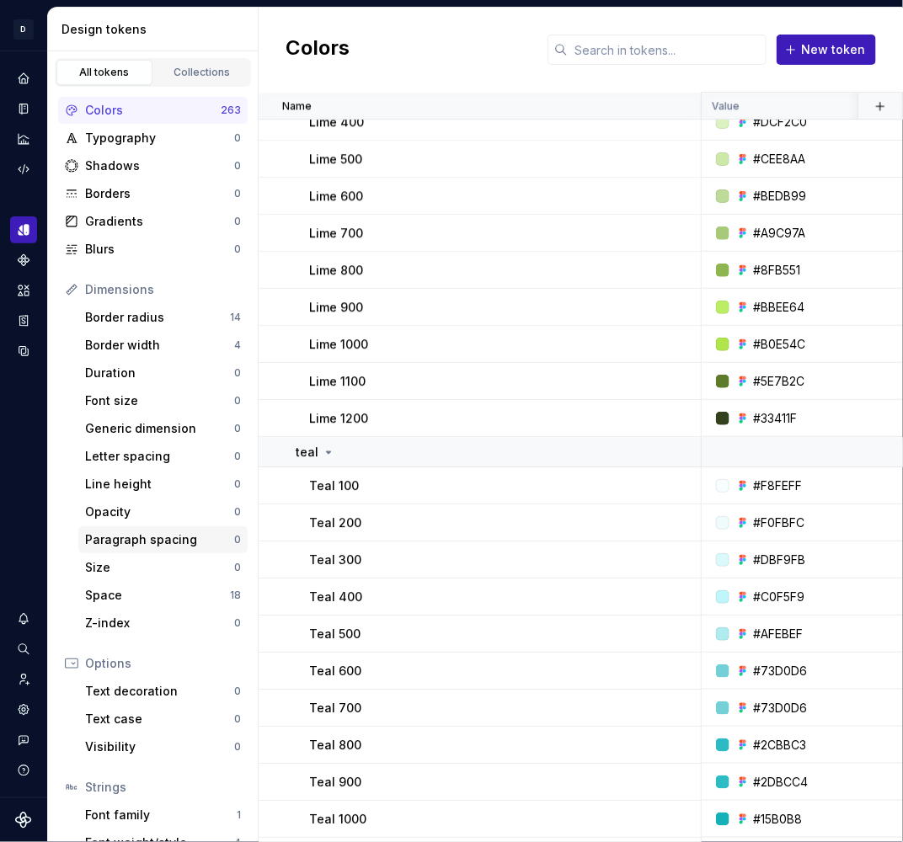
scroll to position [3034, 0]
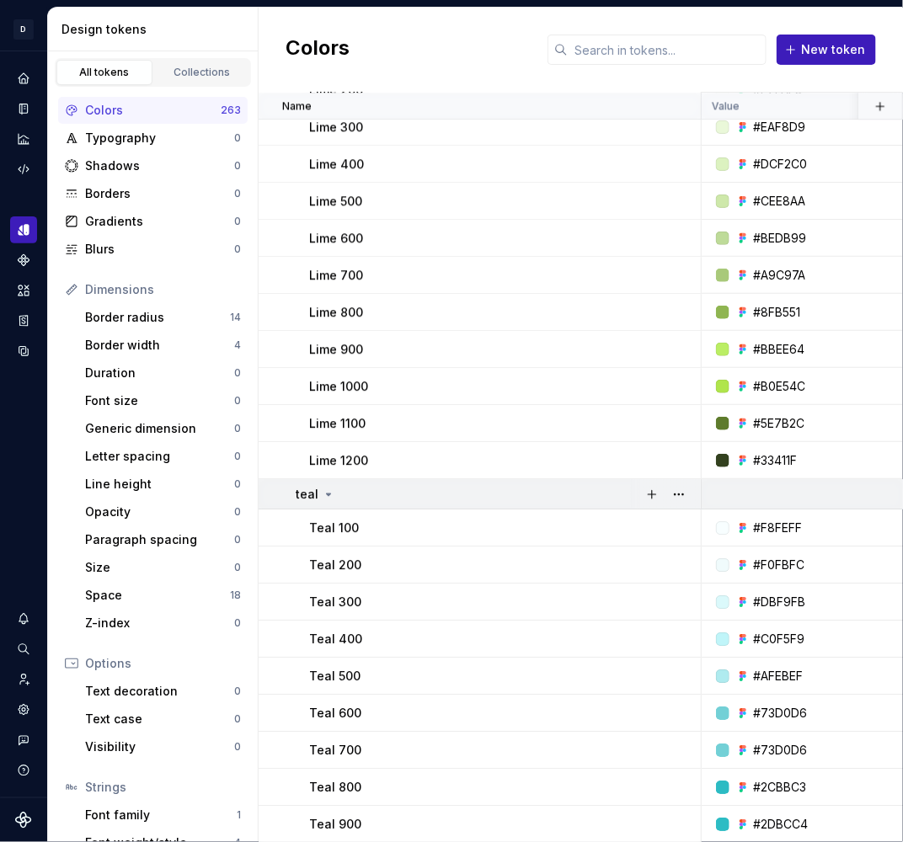
click at [327, 494] on icon at bounding box center [329, 495] width 4 height 2
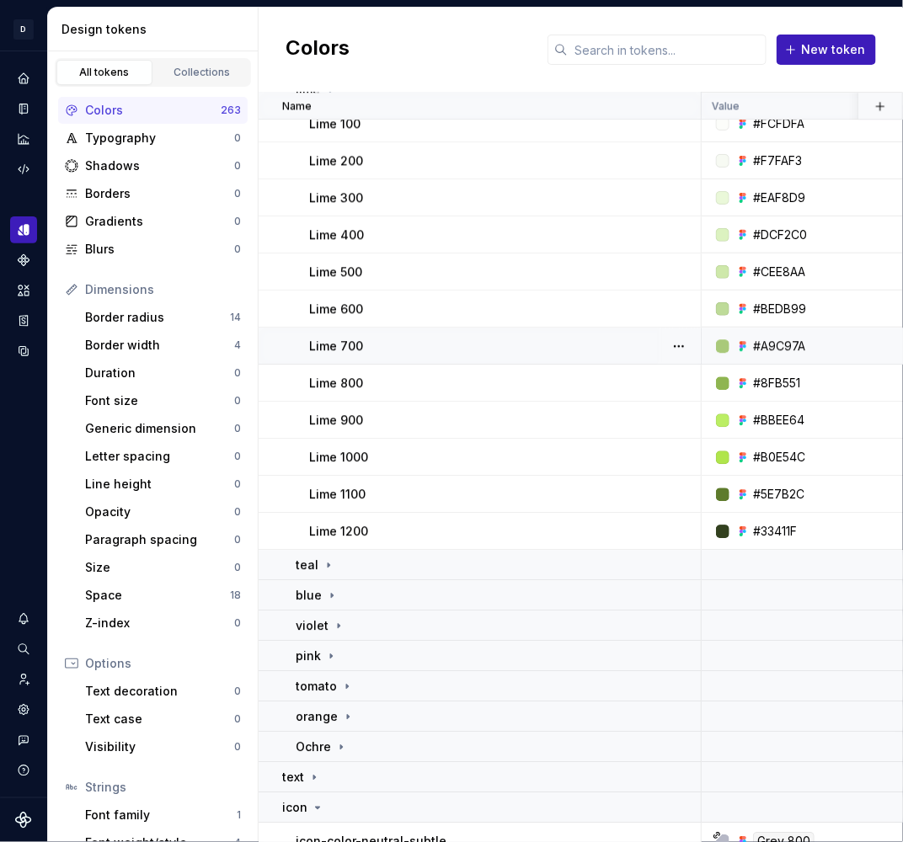
scroll to position [2798, 0]
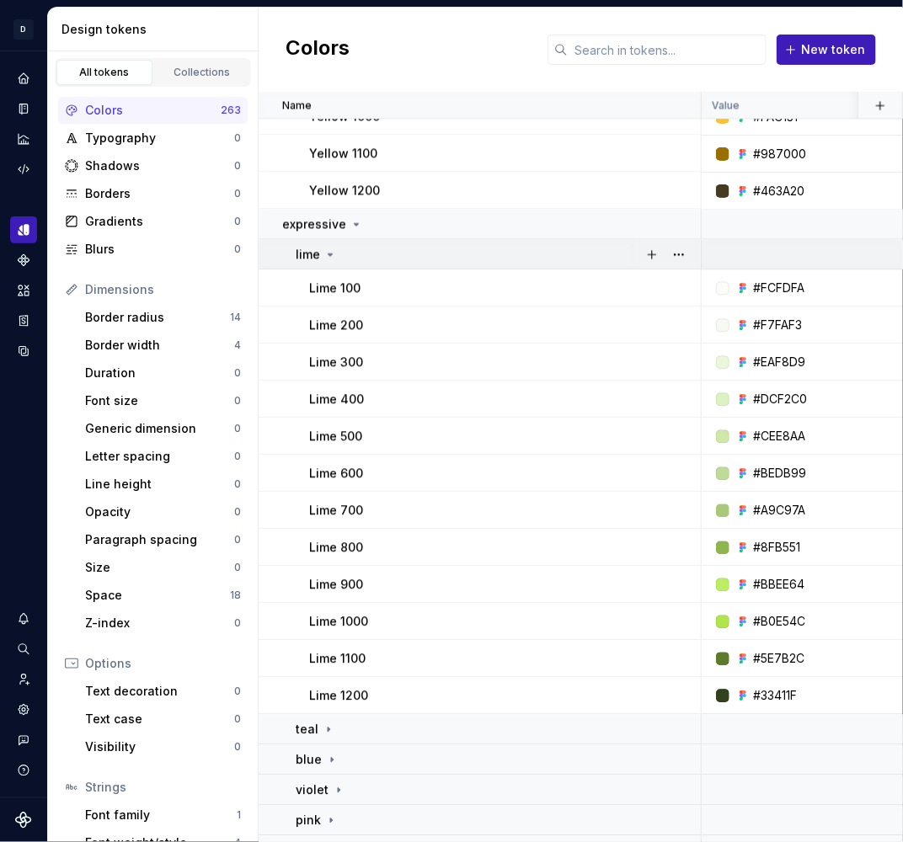
click at [319, 253] on div "lime" at bounding box center [316, 255] width 41 height 17
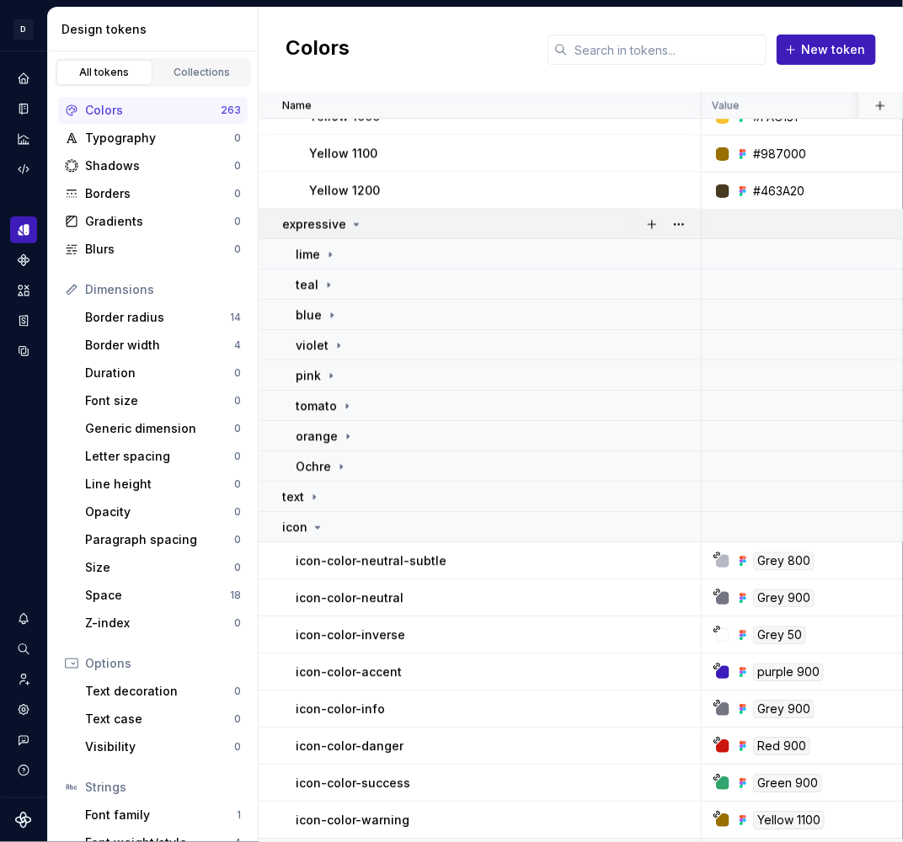
click at [365, 221] on div "expressive" at bounding box center [491, 224] width 418 height 17
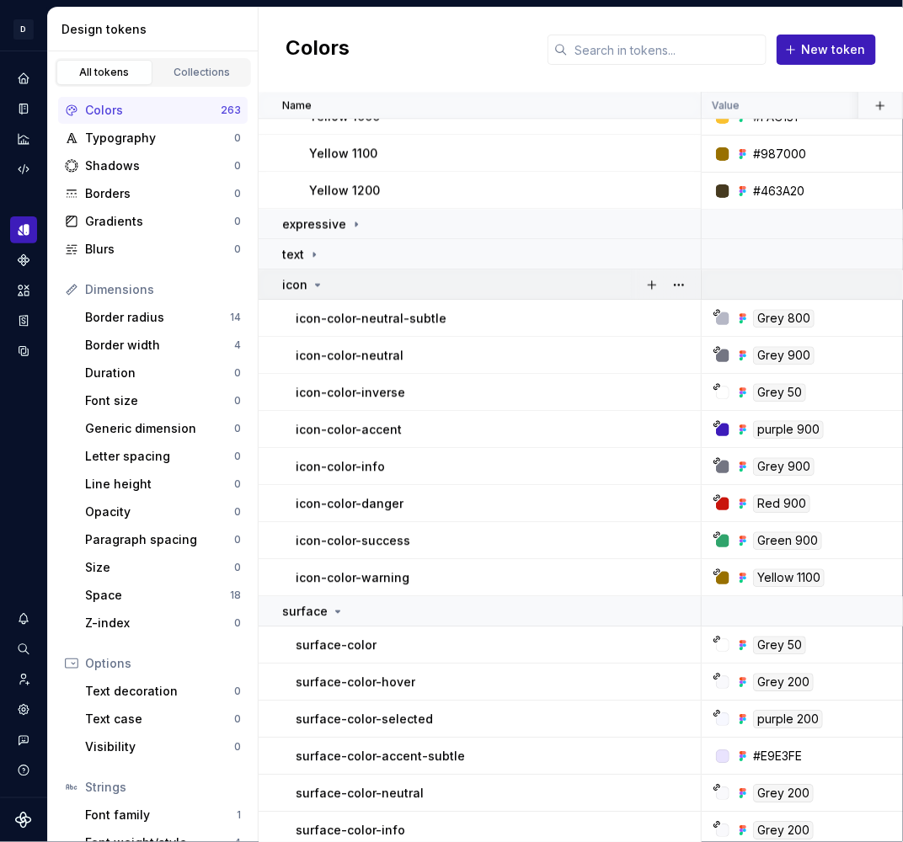
click at [313, 288] on icon at bounding box center [317, 285] width 13 height 13
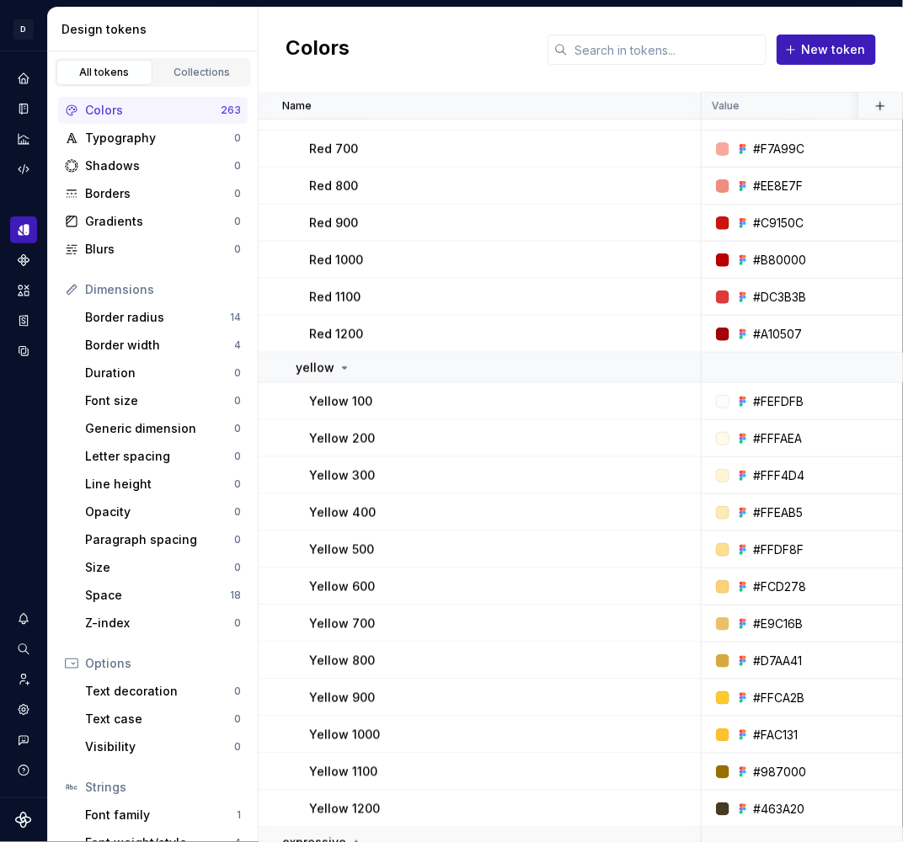
scroll to position [2176, 0]
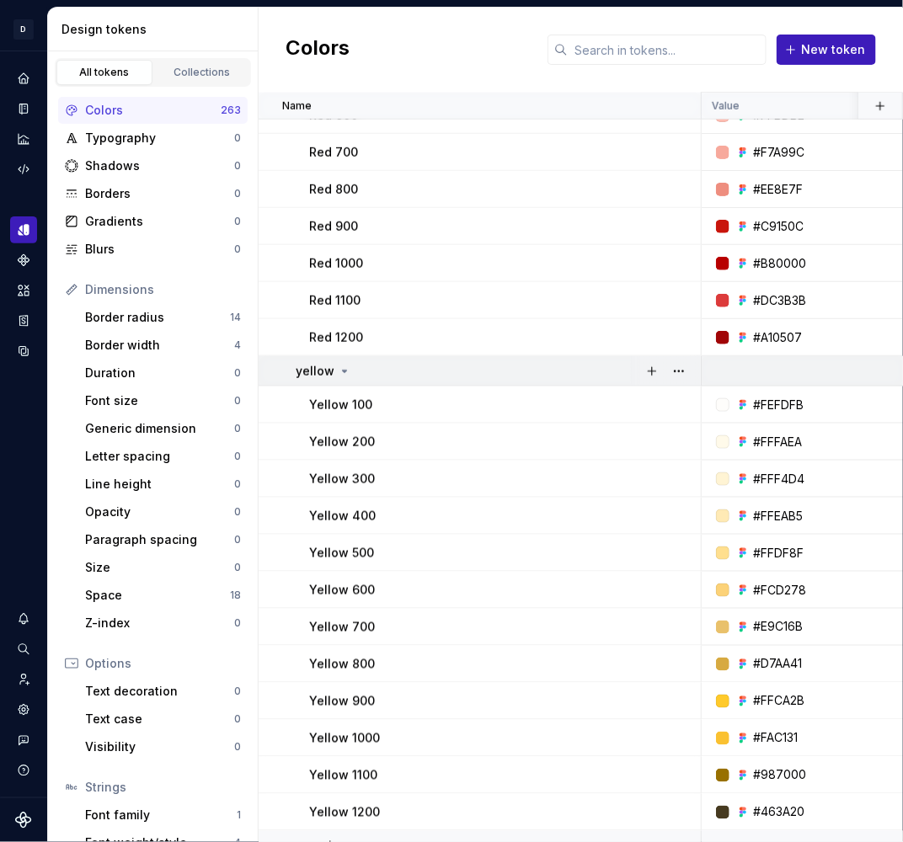
click at [338, 372] on icon at bounding box center [344, 371] width 13 height 13
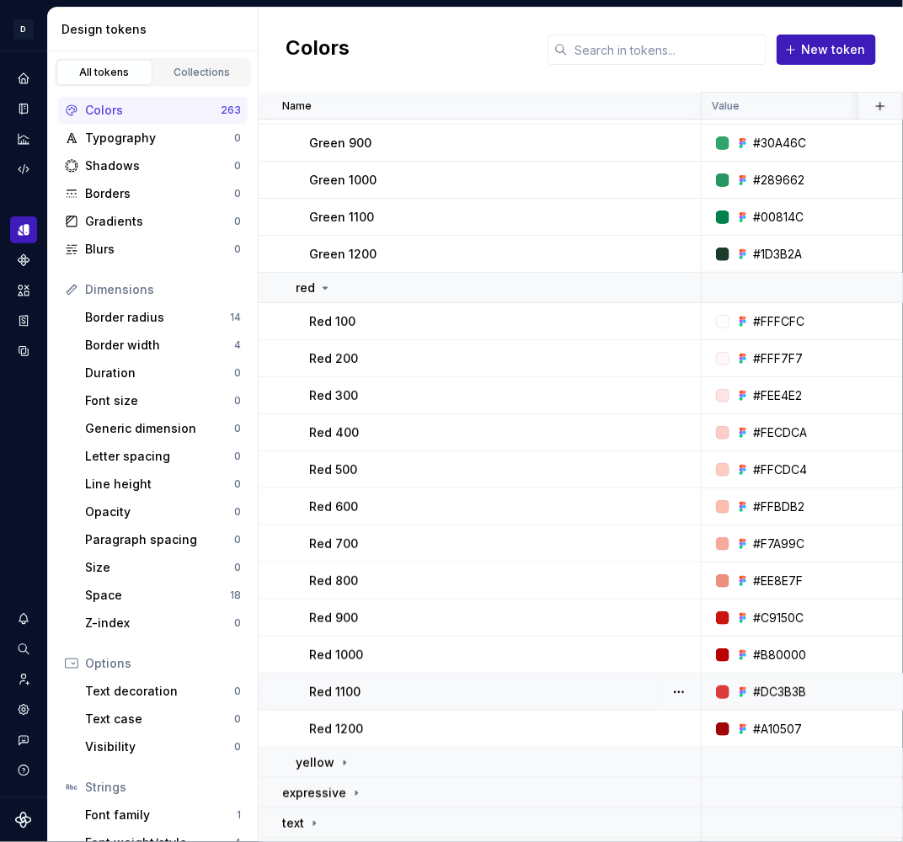
scroll to position [1745, 0]
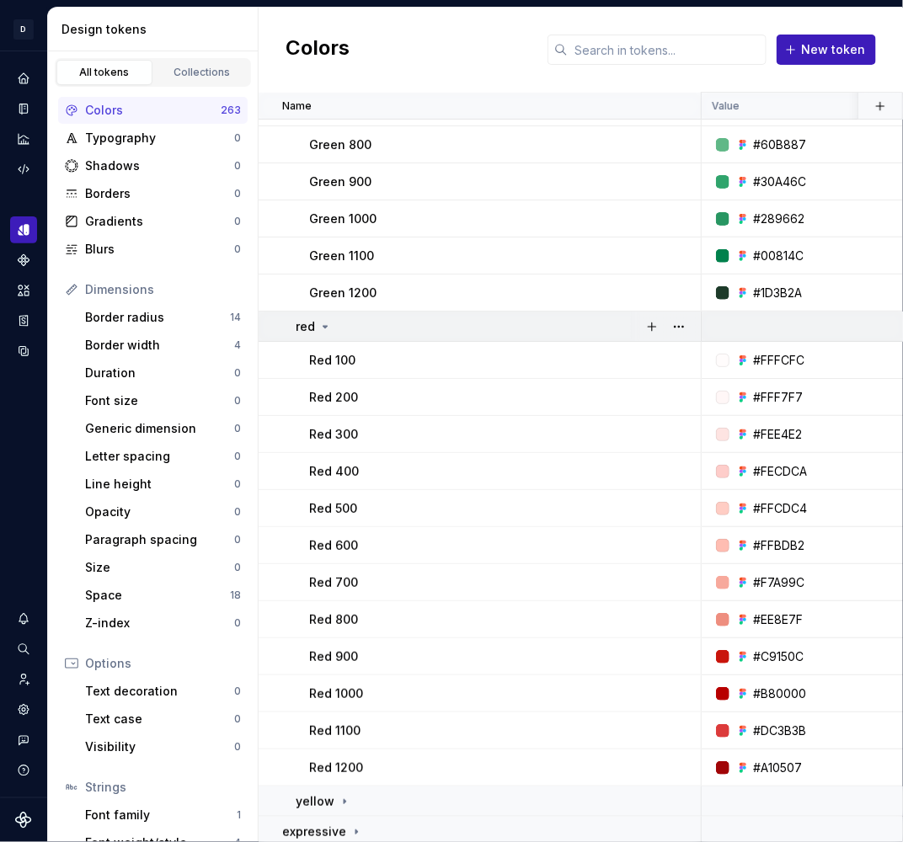
click at [323, 326] on icon at bounding box center [325, 327] width 4 height 2
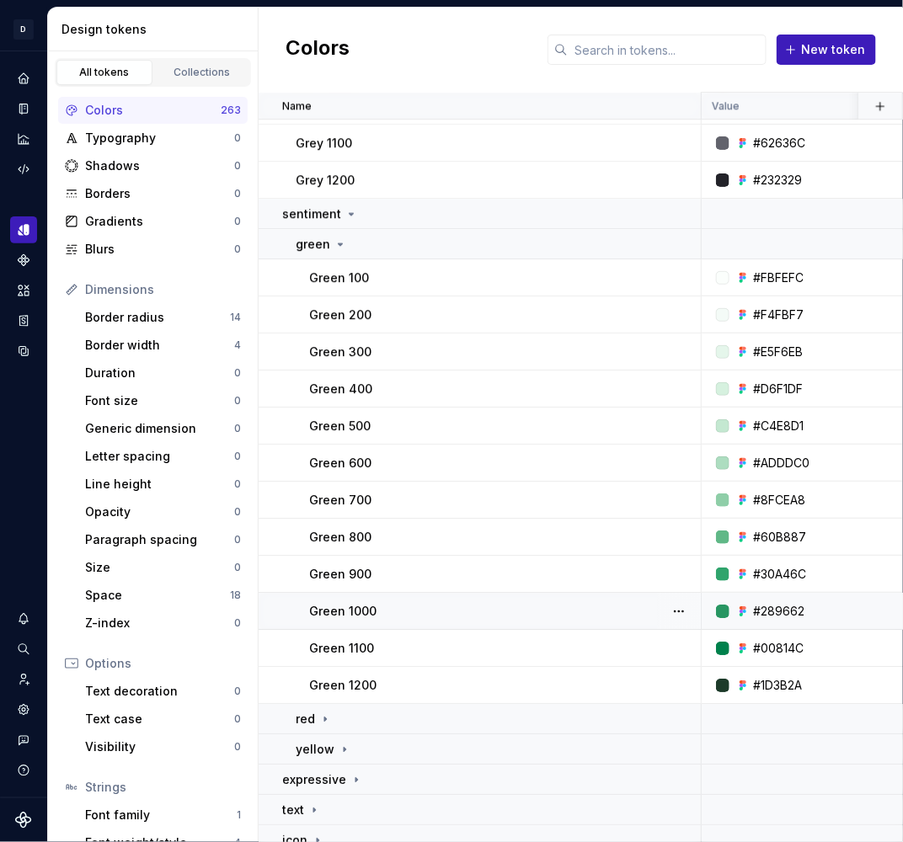
scroll to position [1287, 0]
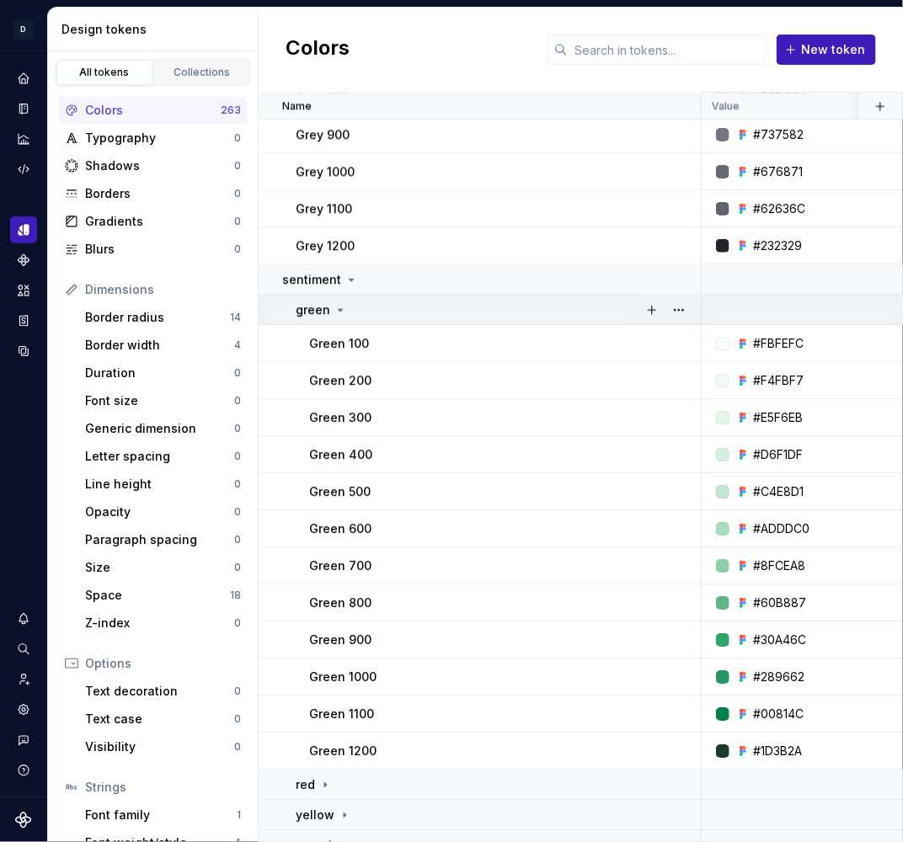
click at [339, 309] on icon at bounding box center [341, 310] width 4 height 2
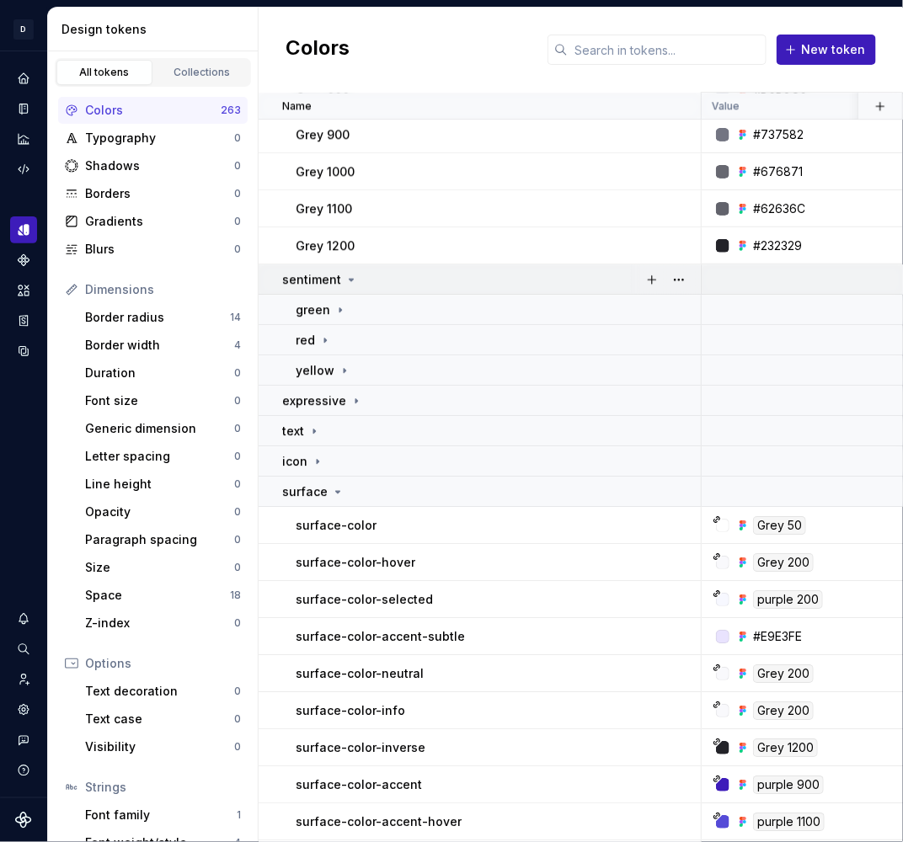
click at [347, 274] on icon at bounding box center [351, 279] width 13 height 13
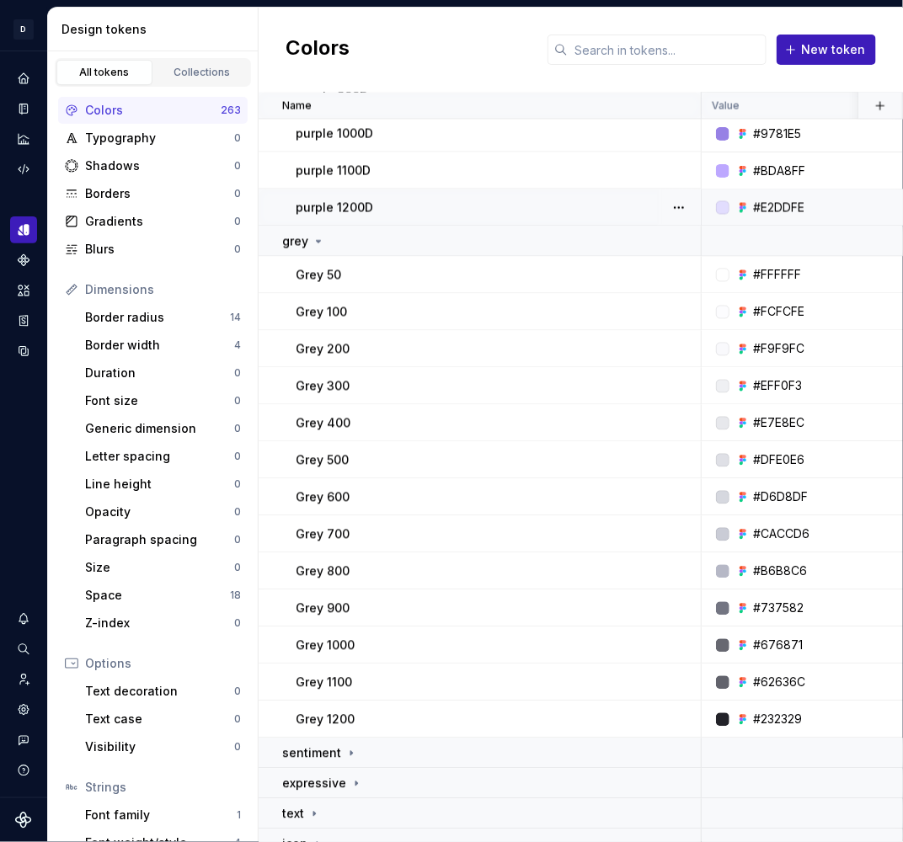
scroll to position [738, 0]
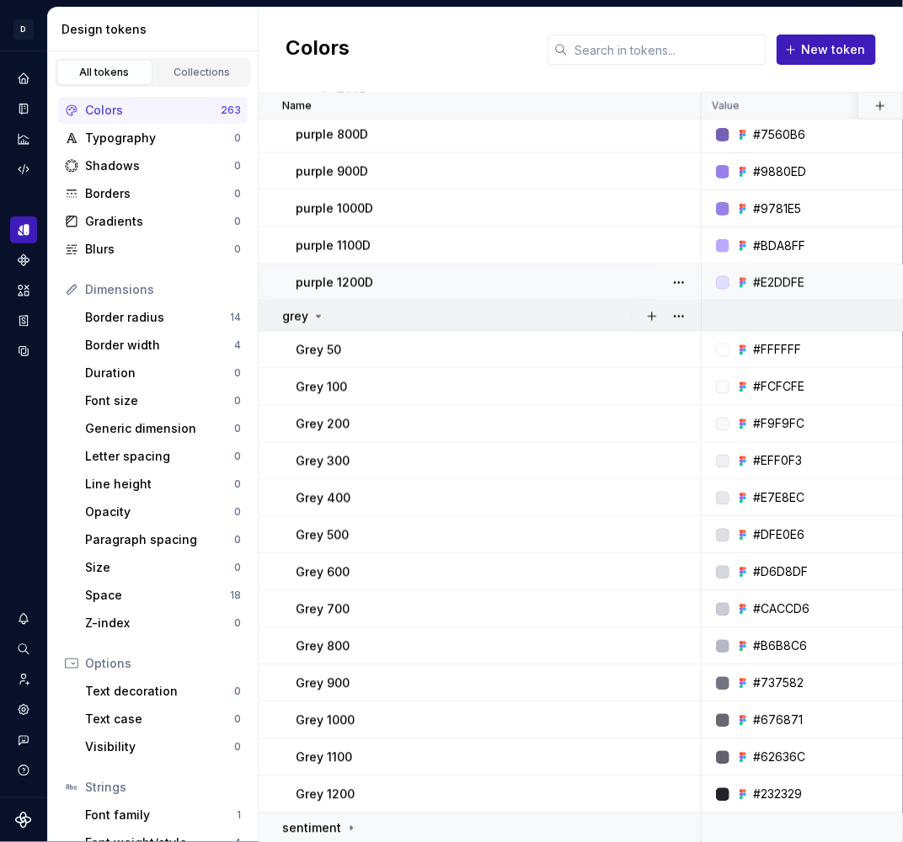
click at [318, 312] on icon at bounding box center [318, 316] width 13 height 13
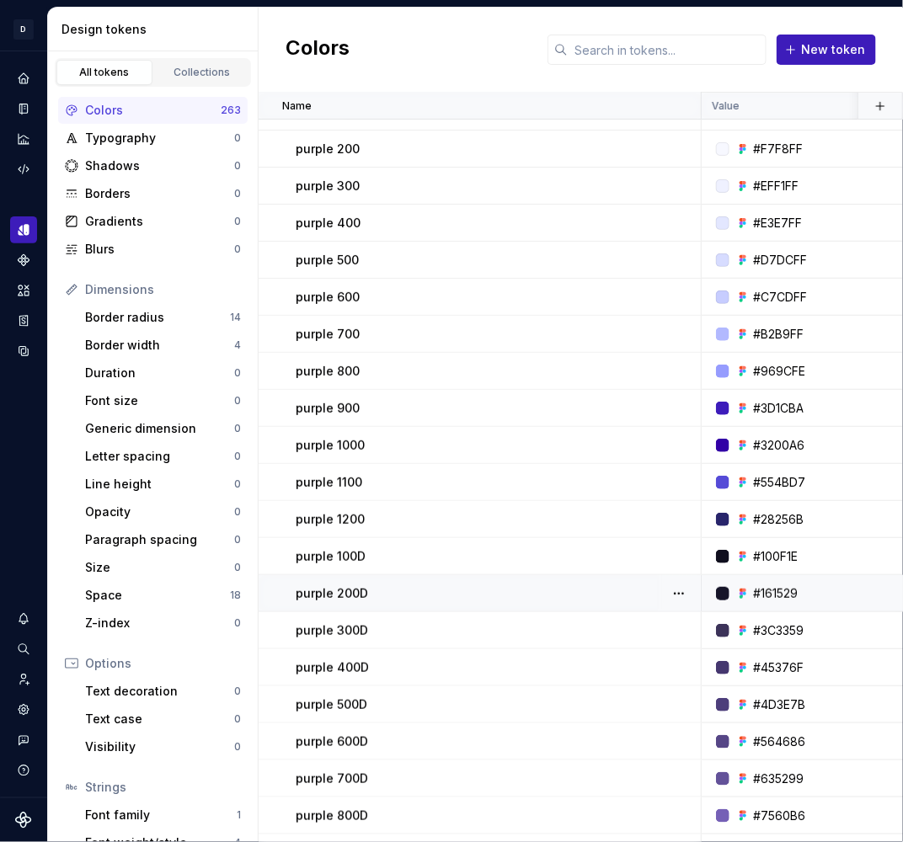
scroll to position [0, 0]
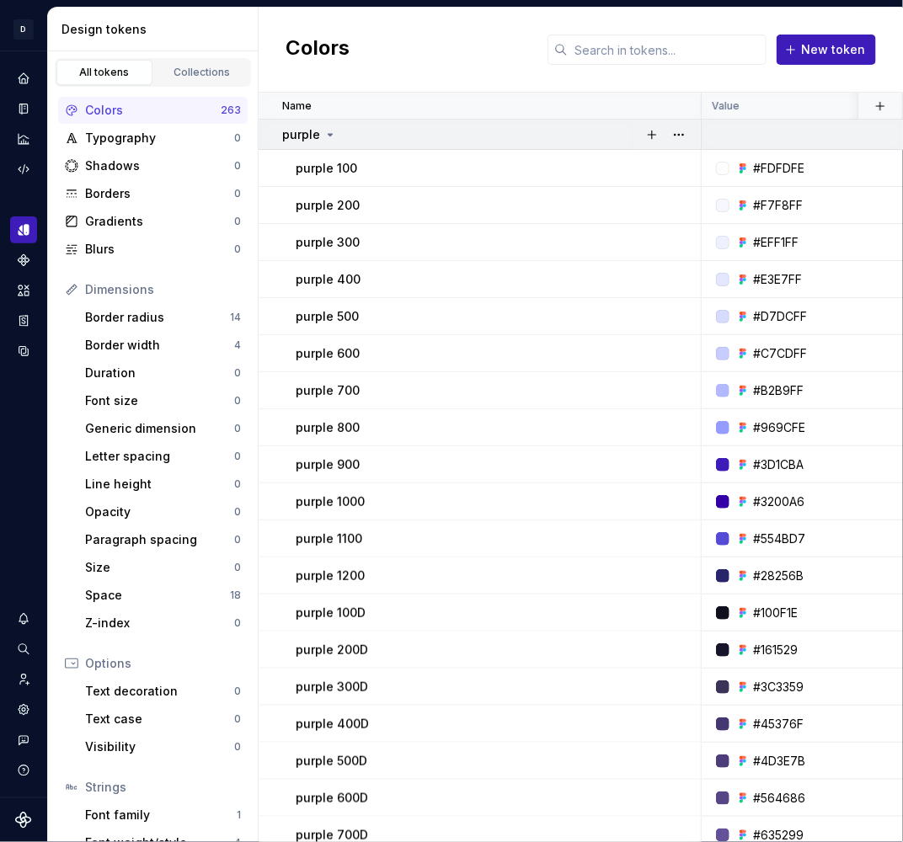
click at [328, 138] on icon at bounding box center [329, 134] width 13 height 13
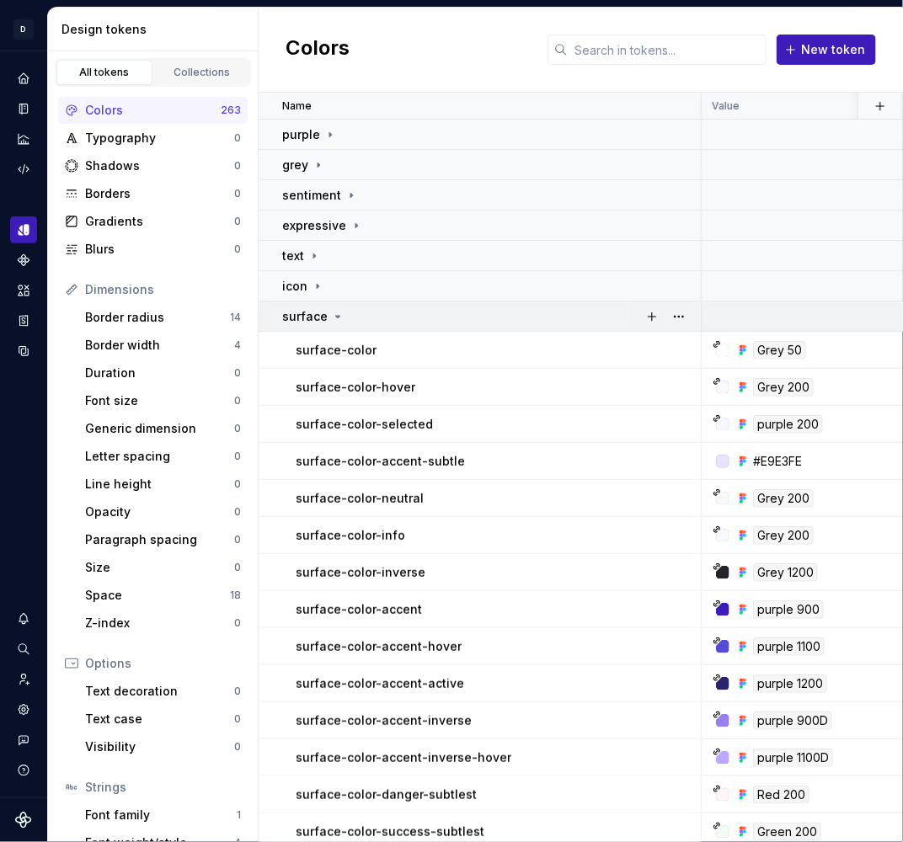
click at [335, 317] on icon at bounding box center [337, 316] width 13 height 13
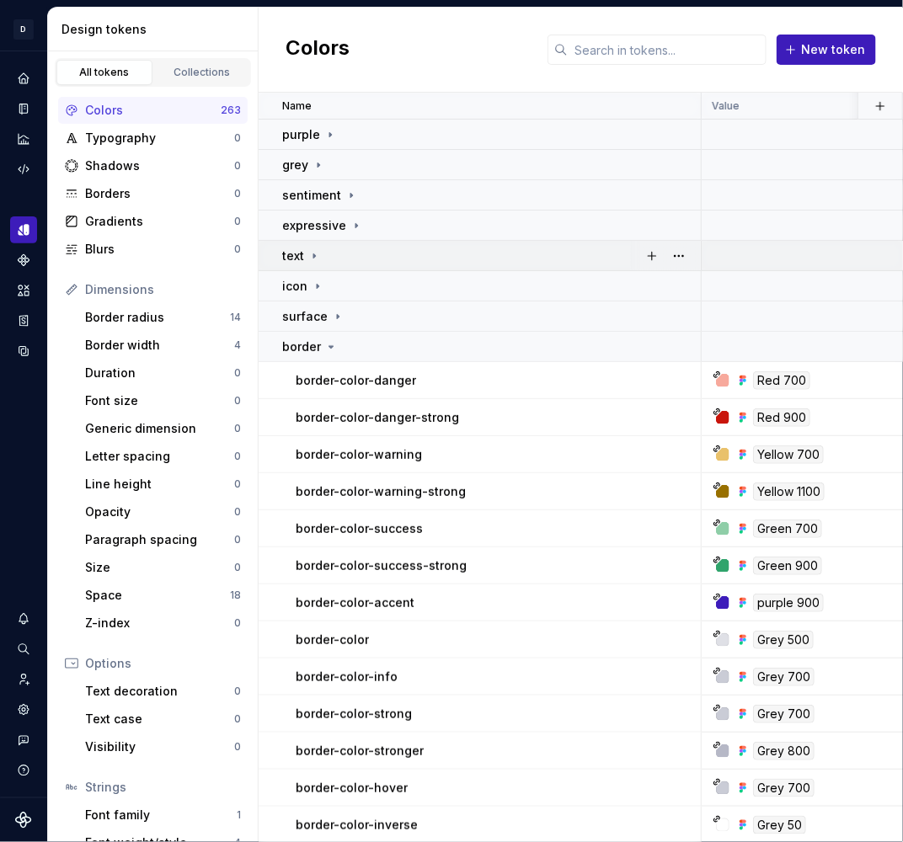
click at [309, 253] on icon at bounding box center [313, 255] width 13 height 13
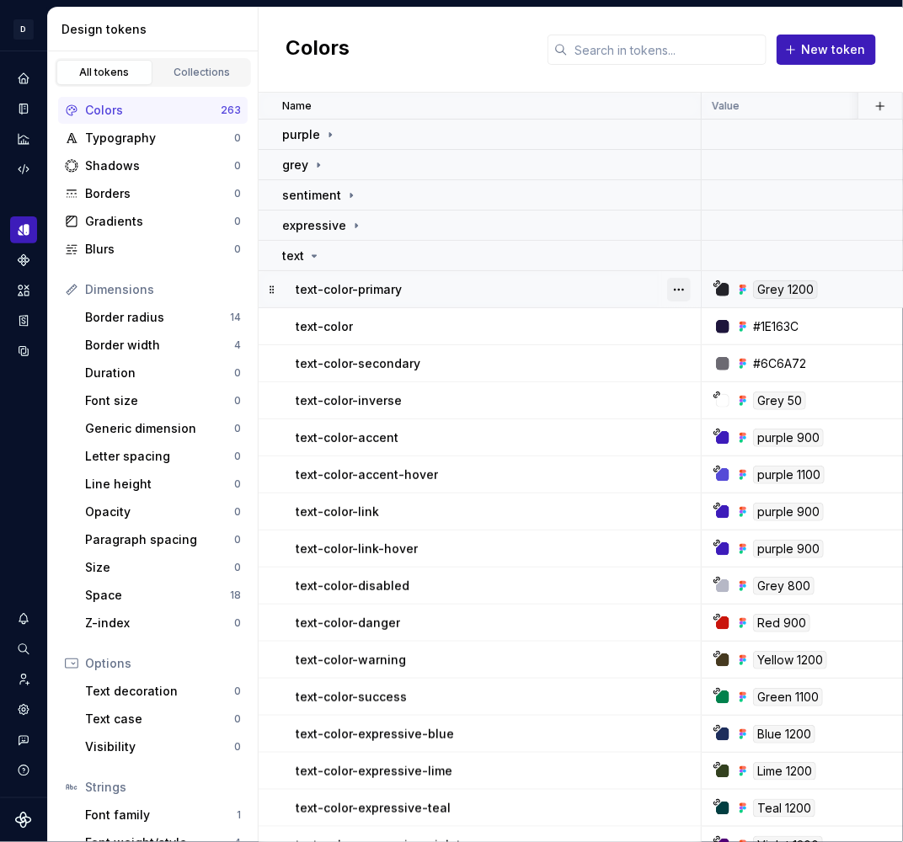
click at [678, 286] on button "button" at bounding box center [679, 290] width 24 height 24
click at [676, 290] on button "button" at bounding box center [679, 290] width 24 height 24
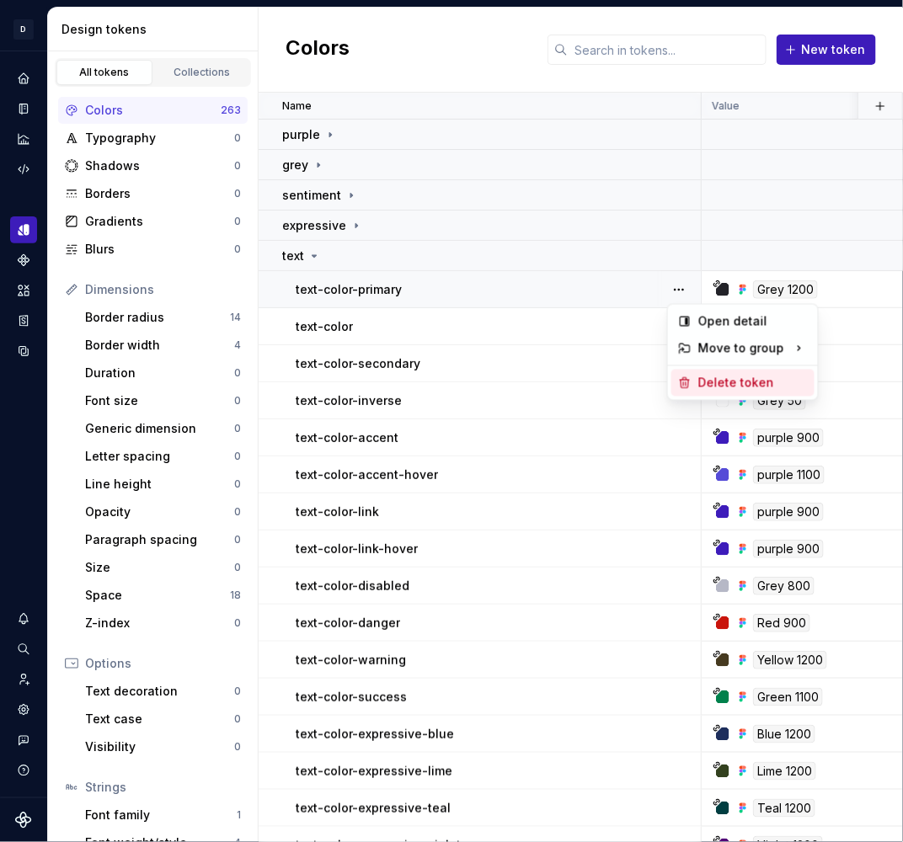
click at [710, 377] on div "Delete token" at bounding box center [753, 383] width 110 height 17
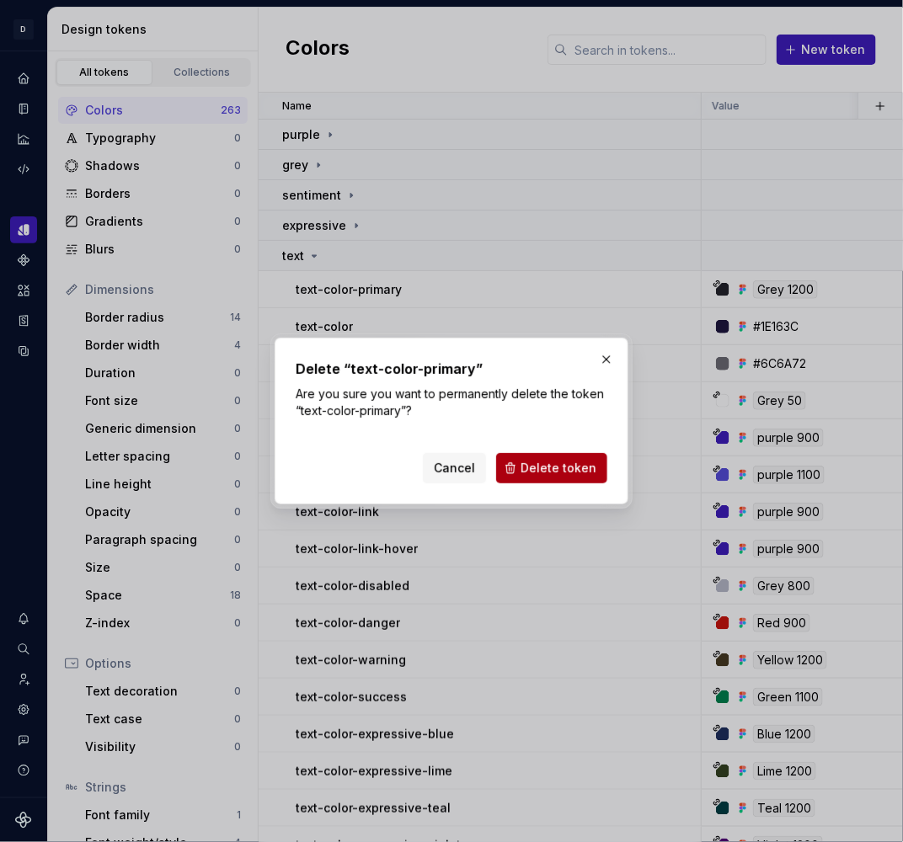
click at [568, 466] on span "Delete token" at bounding box center [559, 468] width 76 height 17
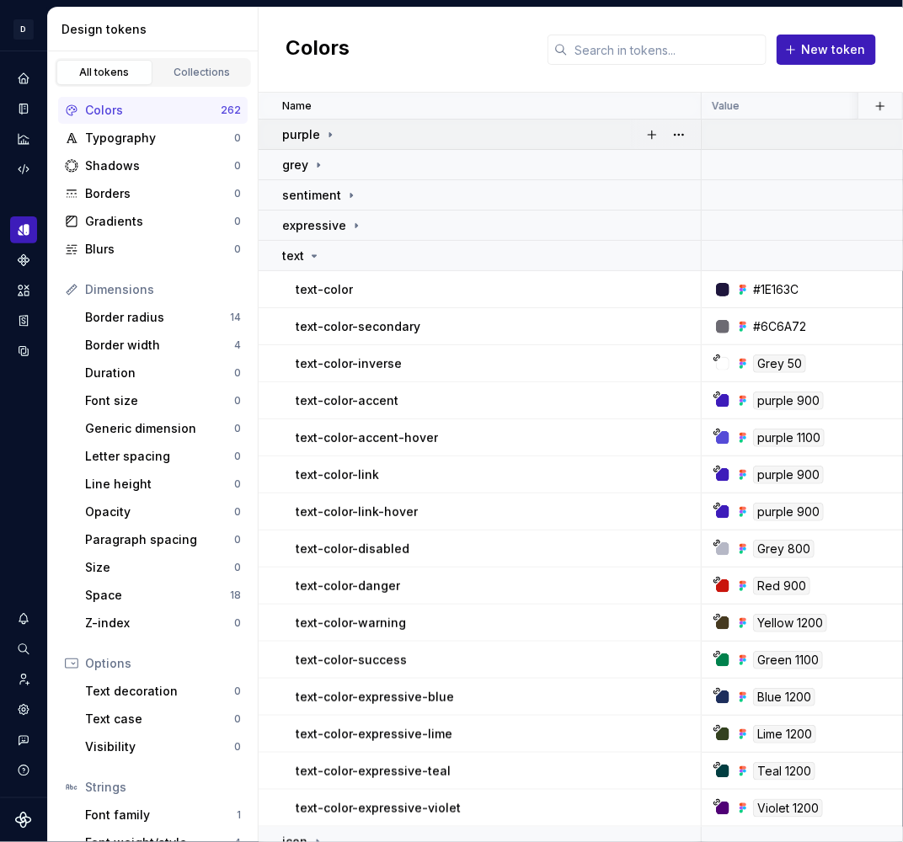
click at [329, 134] on icon at bounding box center [330, 134] width 2 height 4
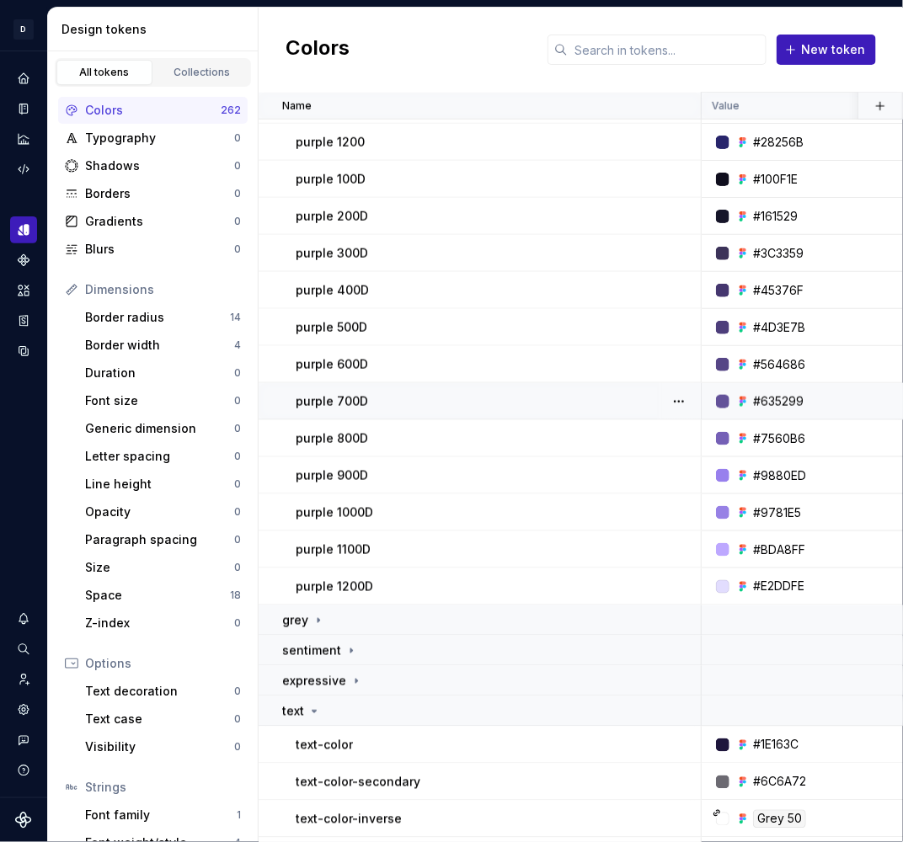
scroll to position [464, 0]
